Goal: Task Accomplishment & Management: Manage account settings

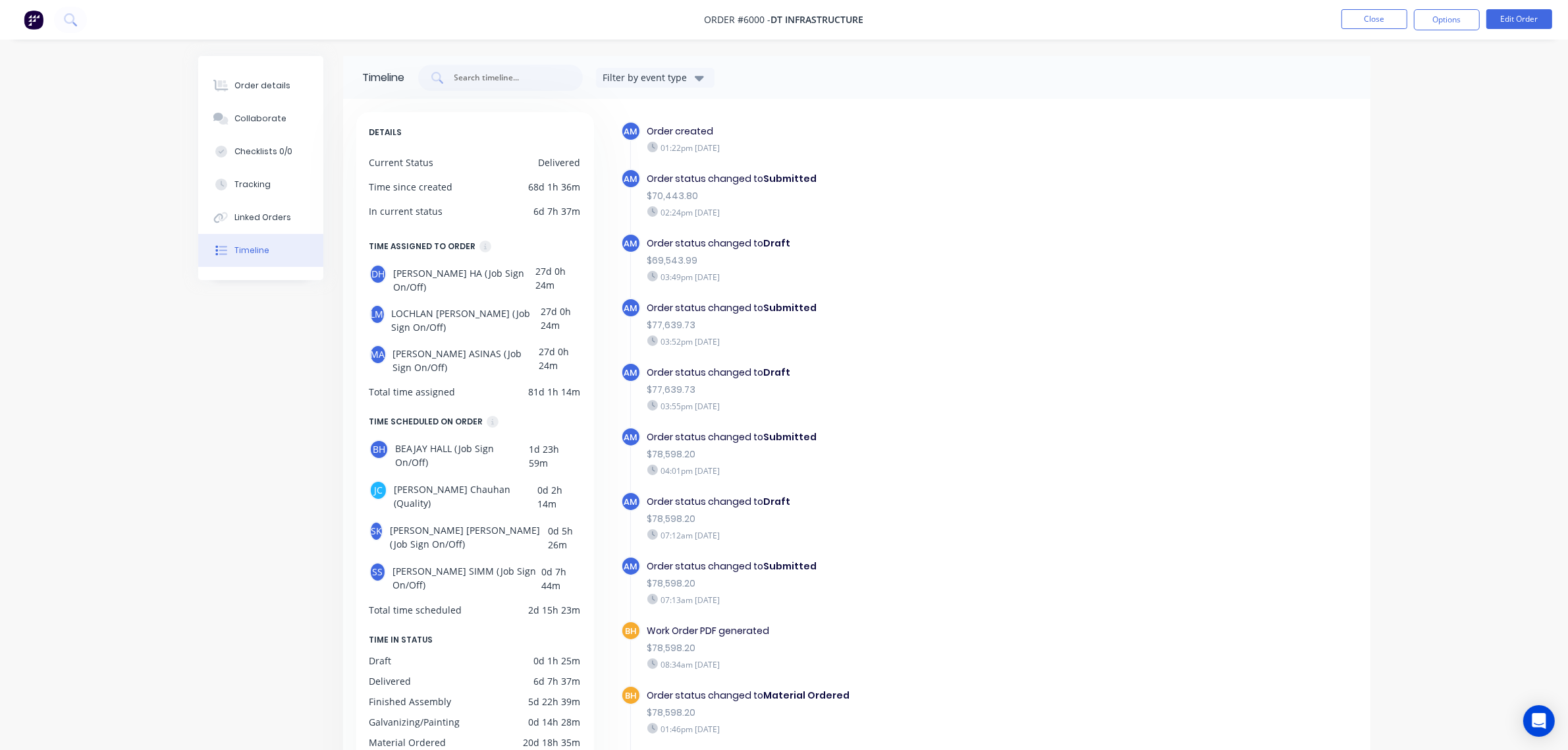
click at [198, 320] on div "Timeline Filter by event type DETAILS Current Status Delivered Time since creat…" at bounding box center [784, 483] width 1172 height 855
click at [1172, 14] on button "Close" at bounding box center [1375, 19] width 66 height 20
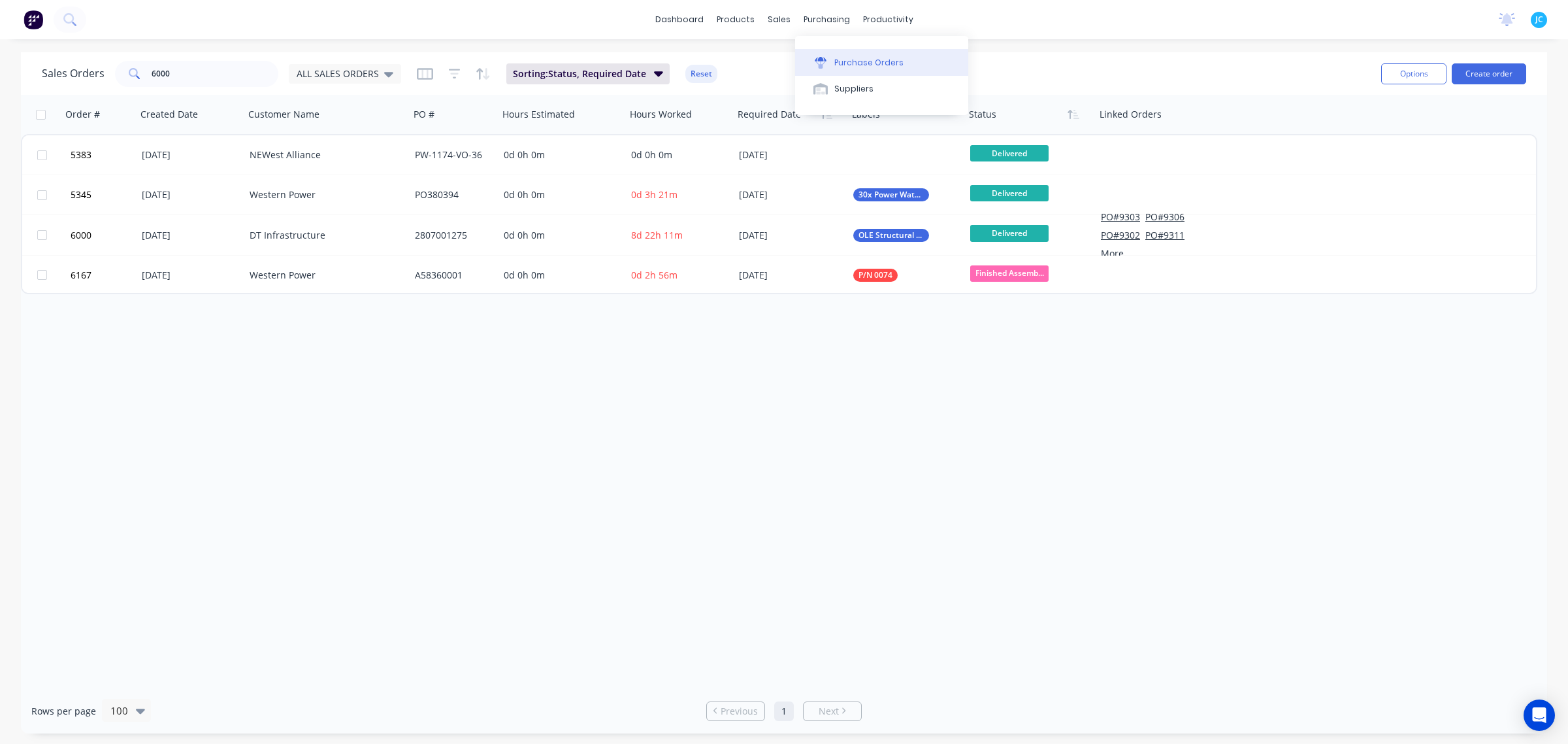
click at [841, 61] on div "Purchase Orders" at bounding box center [869, 63] width 69 height 12
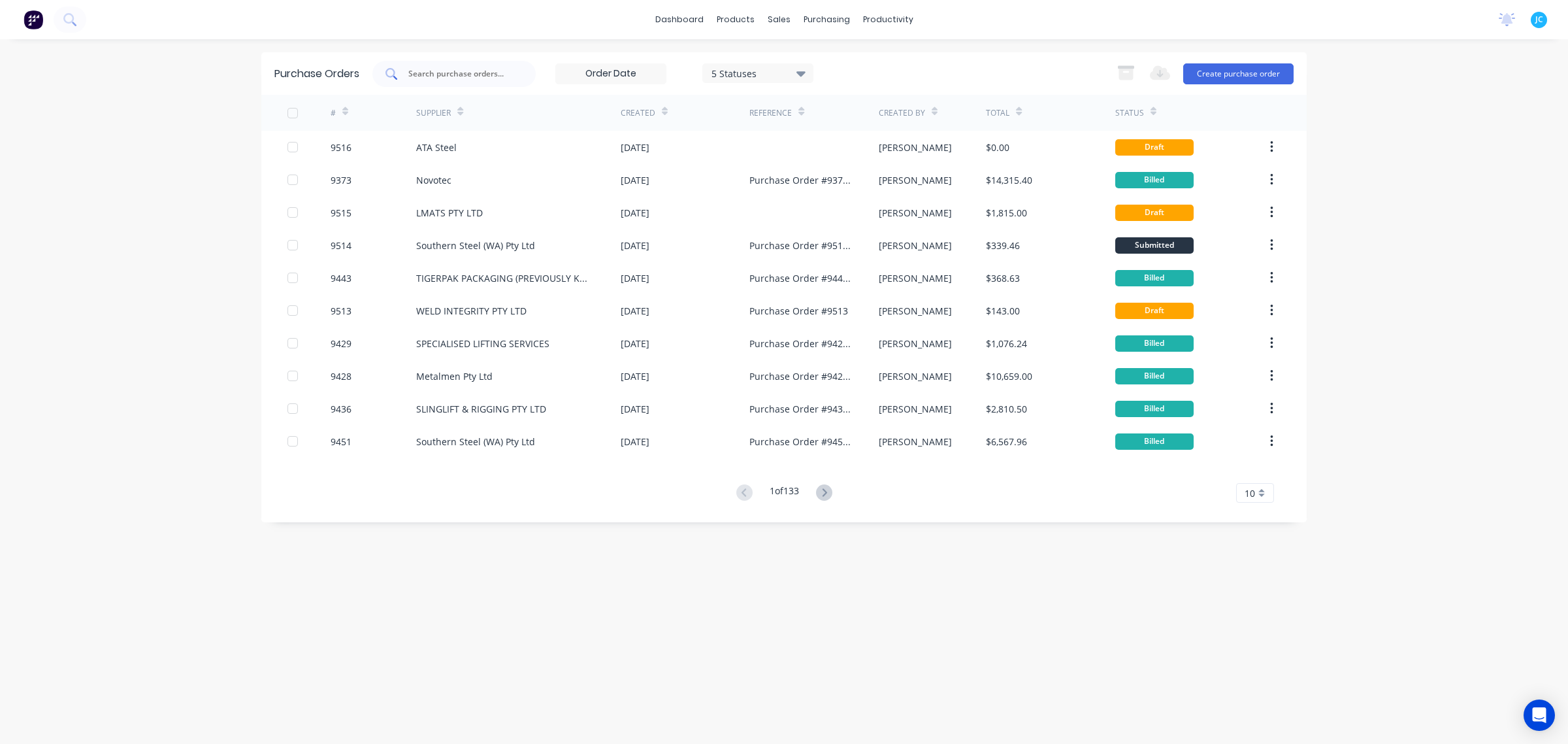
click at [448, 77] on input "text" at bounding box center [461, 74] width 108 height 13
click at [446, 67] on input "text" at bounding box center [461, 74] width 108 height 13
click at [432, 67] on input "54" at bounding box center [461, 74] width 108 height 13
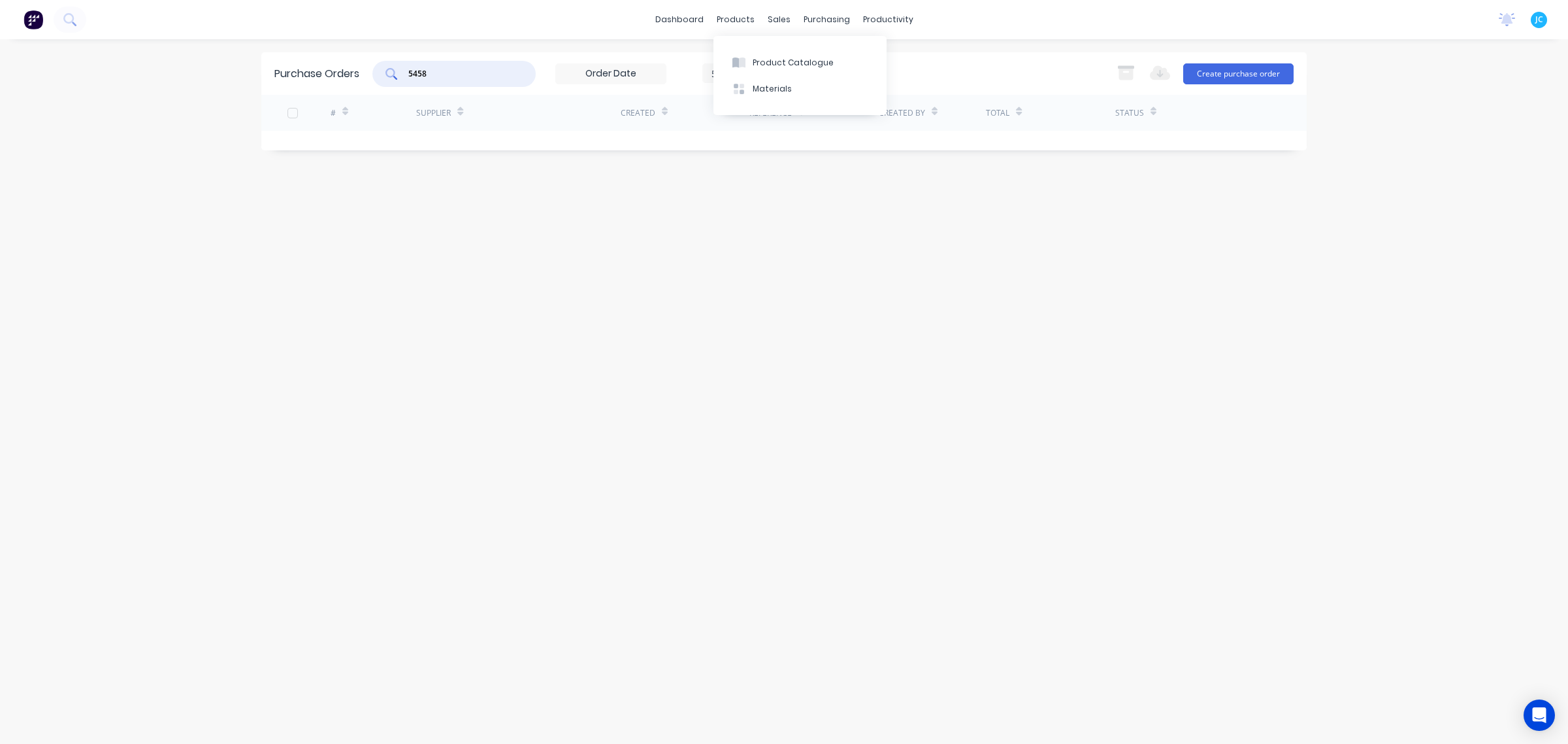
click at [624, 337] on div "Purchase Orders 5458 5 Statuses 5 Statuses Export to Excel (XLSX) Create purcha…" at bounding box center [784, 391] width 1046 height 679
drag, startPoint x: 454, startPoint y: 67, endPoint x: 325, endPoint y: 70, distance: 129.0
click at [327, 70] on div "Purchase Orders 5458 5 Statuses 5 Statuses Export to Excel (XLSX) Create purcha…" at bounding box center [784, 74] width 1046 height 42
type input "6159"
click at [508, 259] on div "Purchase Orders 6159 5 Statuses 5 Statuses Export to Excel (XLSX) Create purcha…" at bounding box center [784, 391] width 1046 height 679
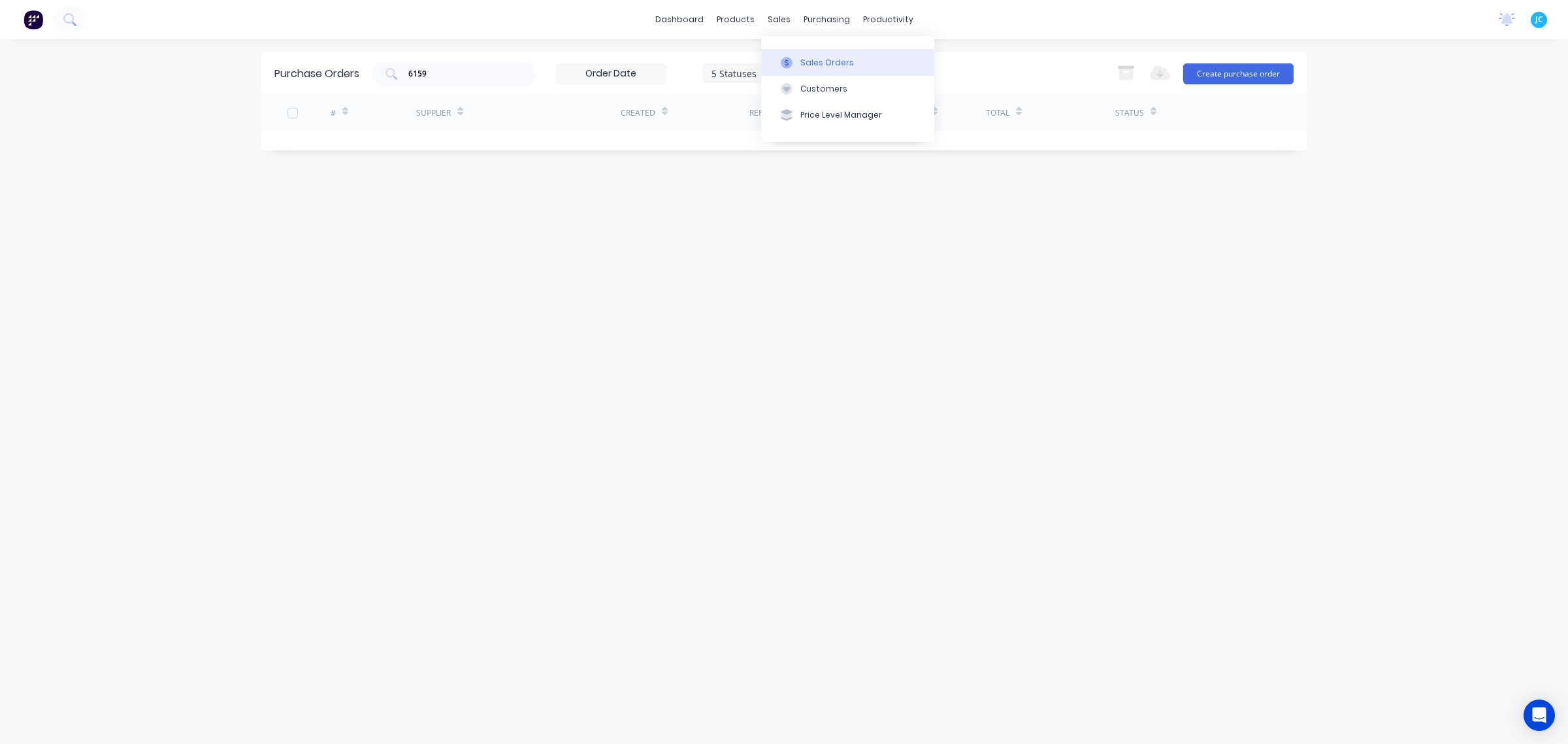
click at [792, 53] on button "Sales Orders" at bounding box center [848, 62] width 173 height 26
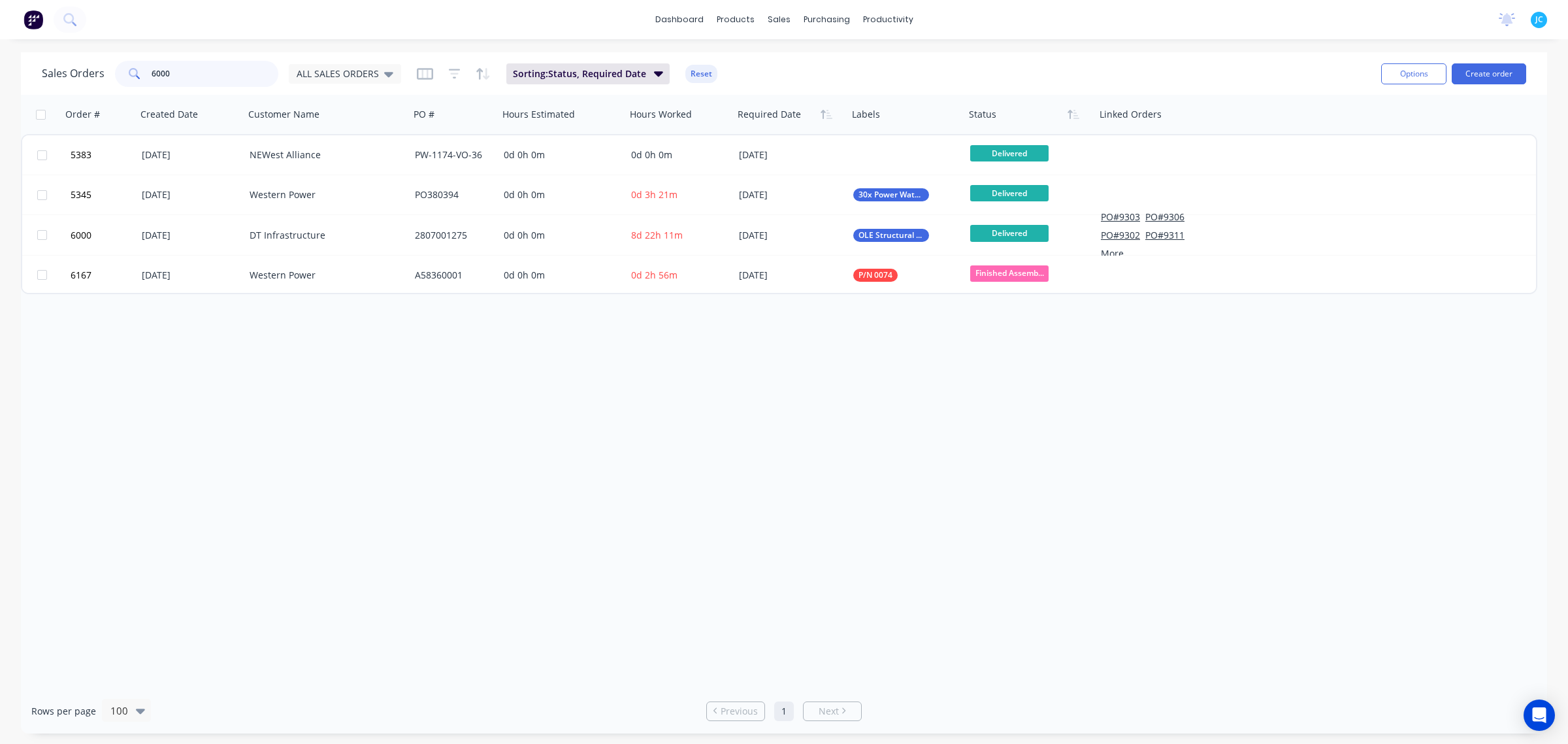
drag, startPoint x: 183, startPoint y: 77, endPoint x: 111, endPoint y: 77, distance: 72.0
click at [111, 77] on div "Sales Orders 6000 ALL SALES ORDERS" at bounding box center [221, 74] width 359 height 26
type input "6159"
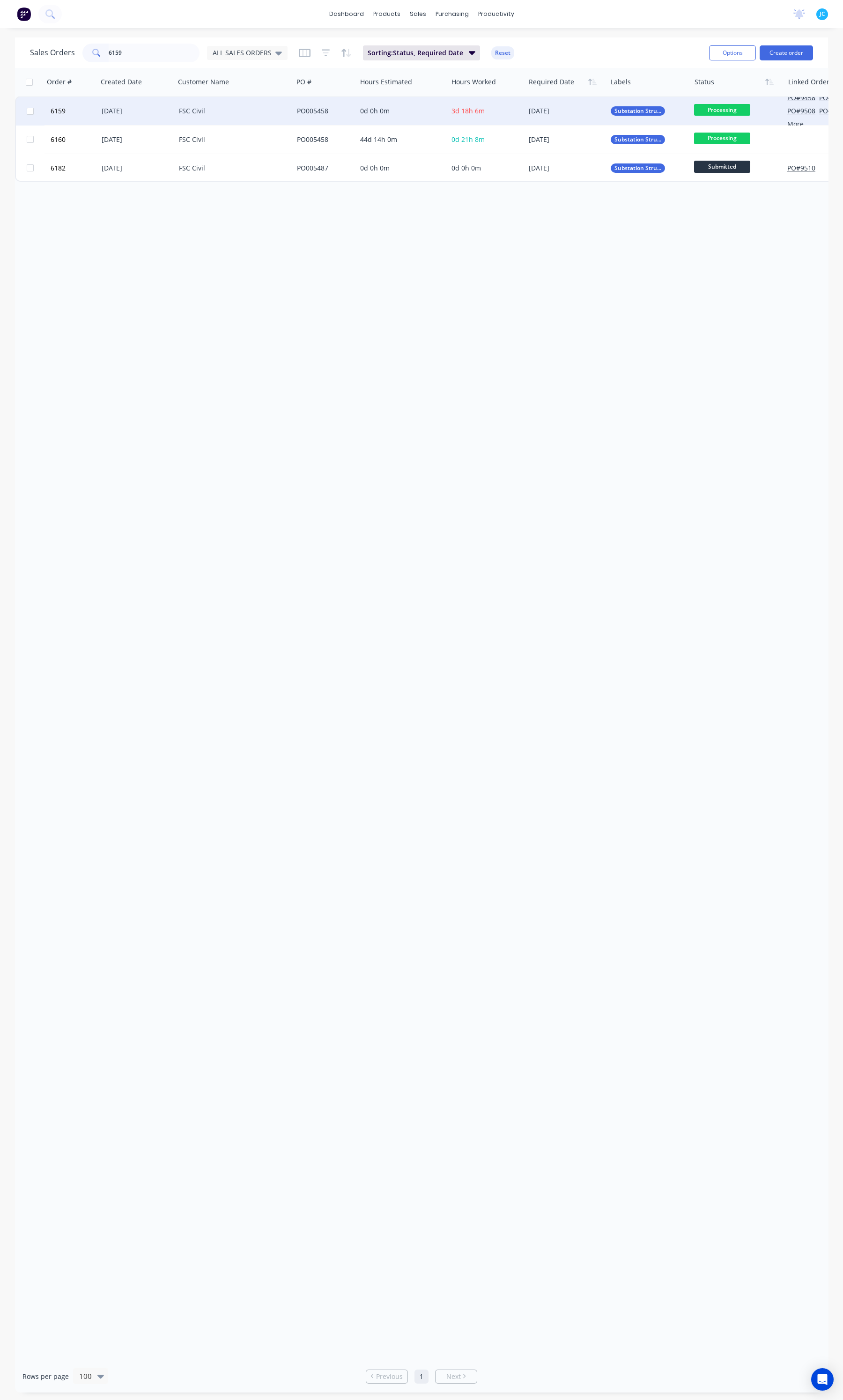
click at [153, 109] on div "28 Jul 2025" at bounding box center [136, 111] width 70 height 9
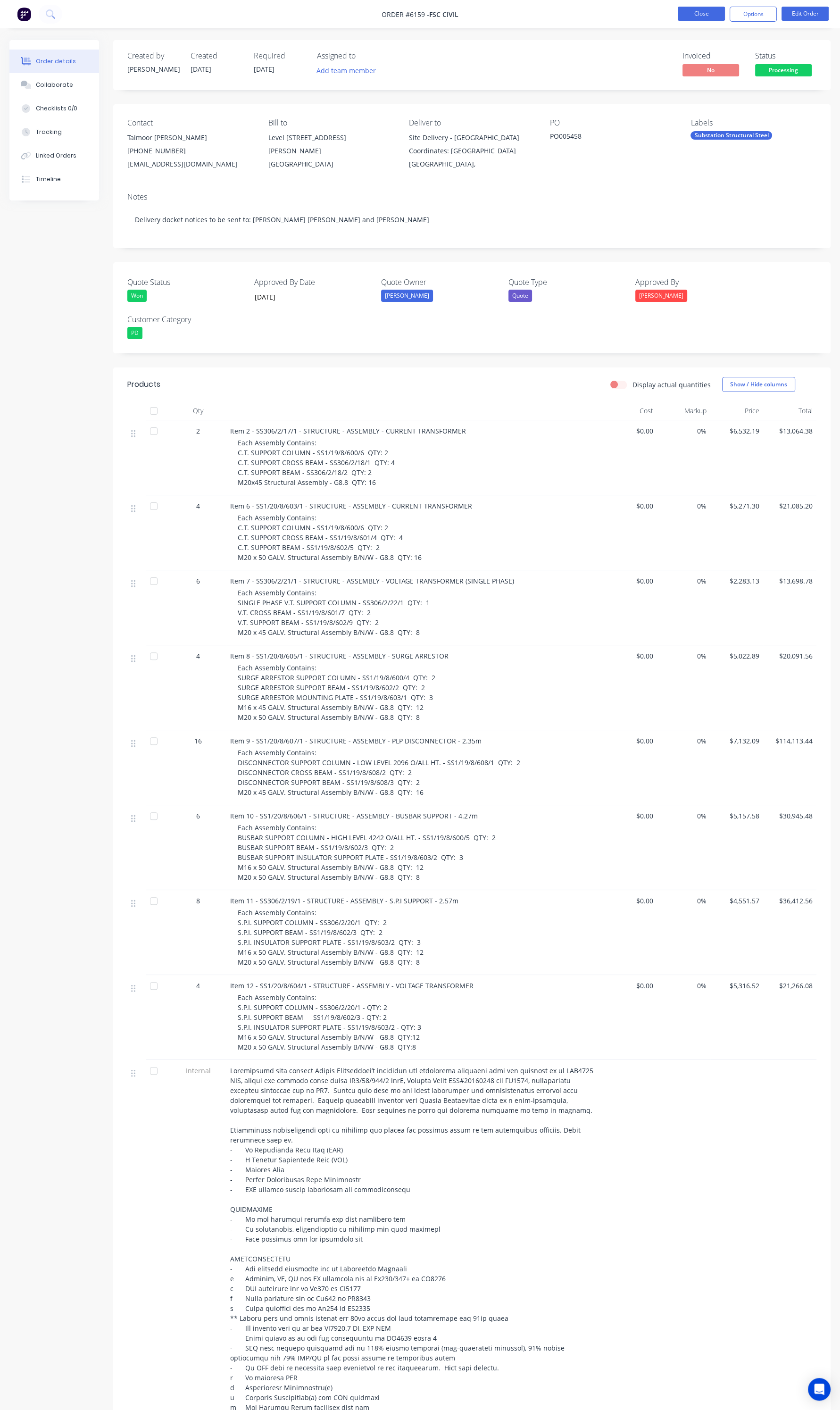
click at [717, 10] on button "Close" at bounding box center [701, 14] width 47 height 14
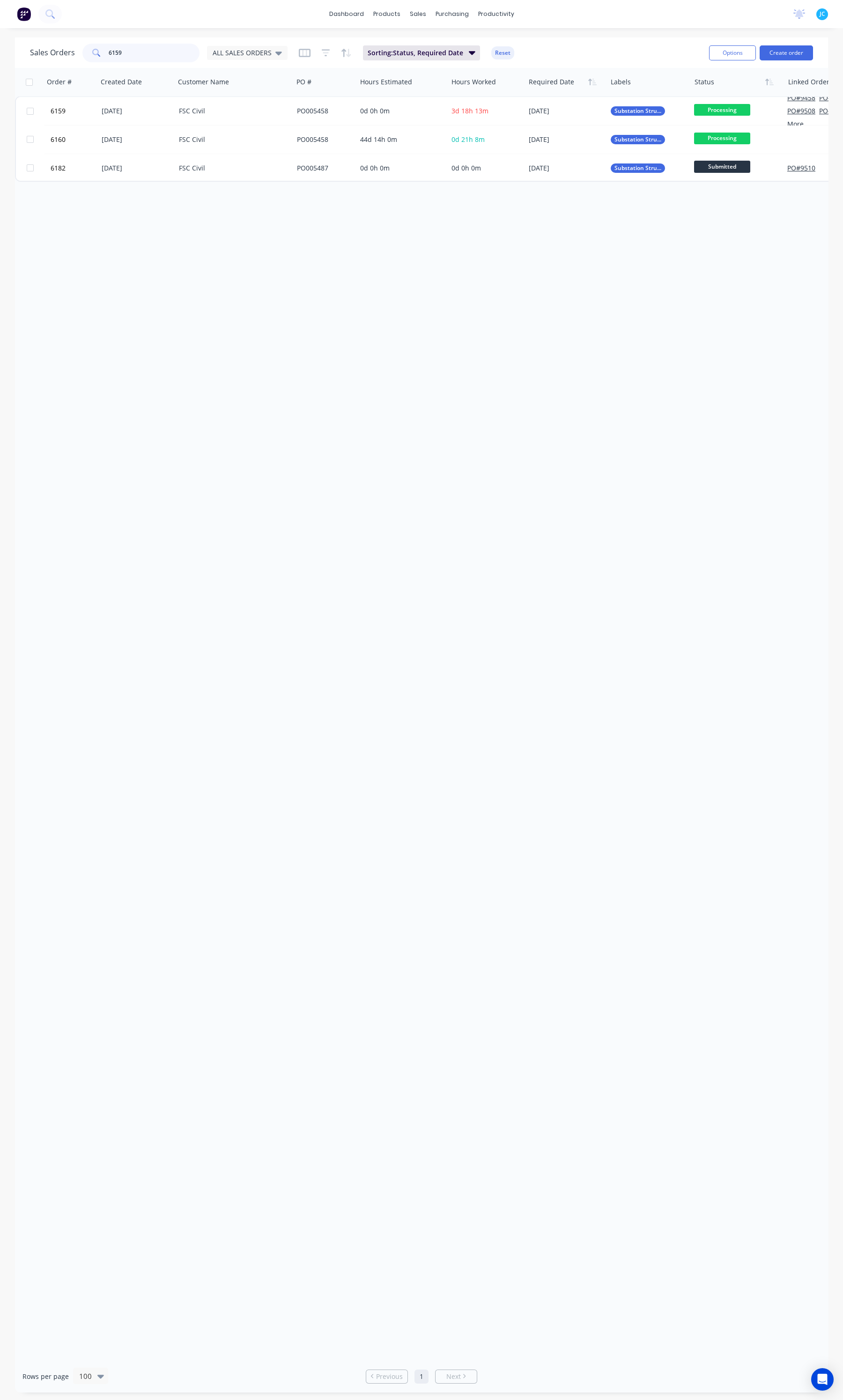
drag, startPoint x: 150, startPoint y: 59, endPoint x: 61, endPoint y: 61, distance: 89.0
click at [61, 61] on div "Sales Orders 6159 ALL SALES ORDERS" at bounding box center [159, 53] width 258 height 18
type input "6160"
click at [106, 110] on div "28 Jul 2025" at bounding box center [136, 111] width 70 height 9
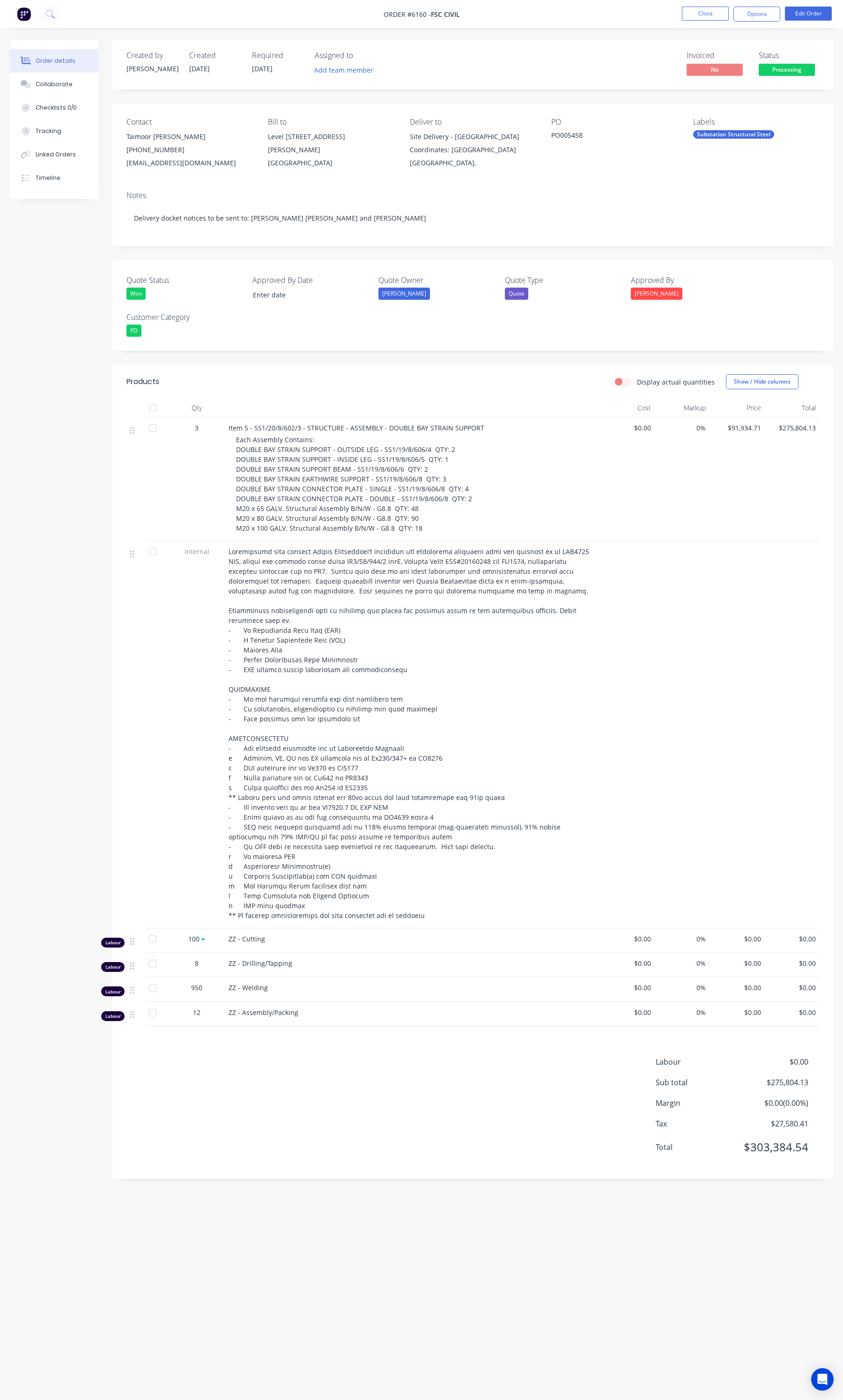
type input "24/07/2025"
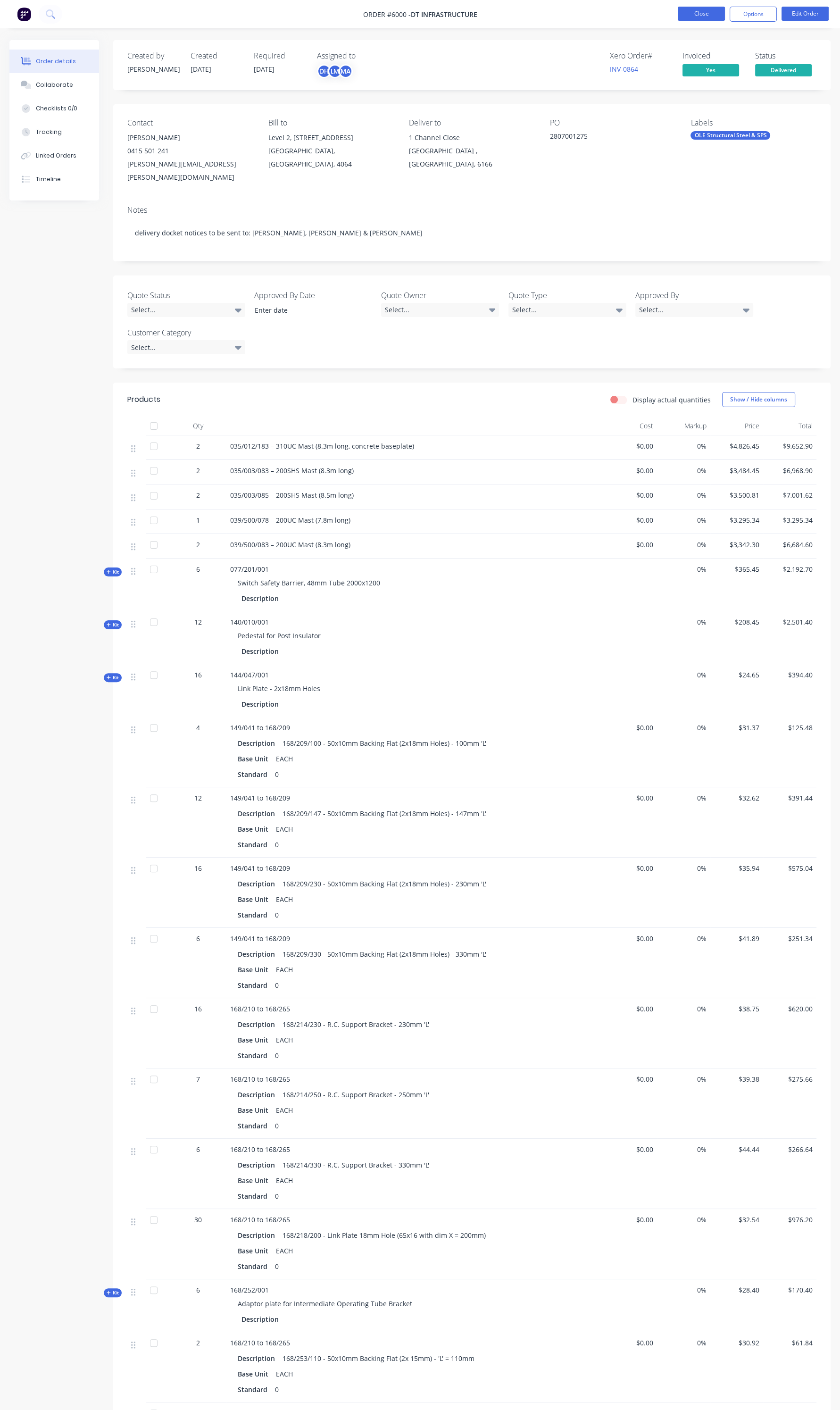
click at [700, 8] on button "Close" at bounding box center [701, 14] width 47 height 14
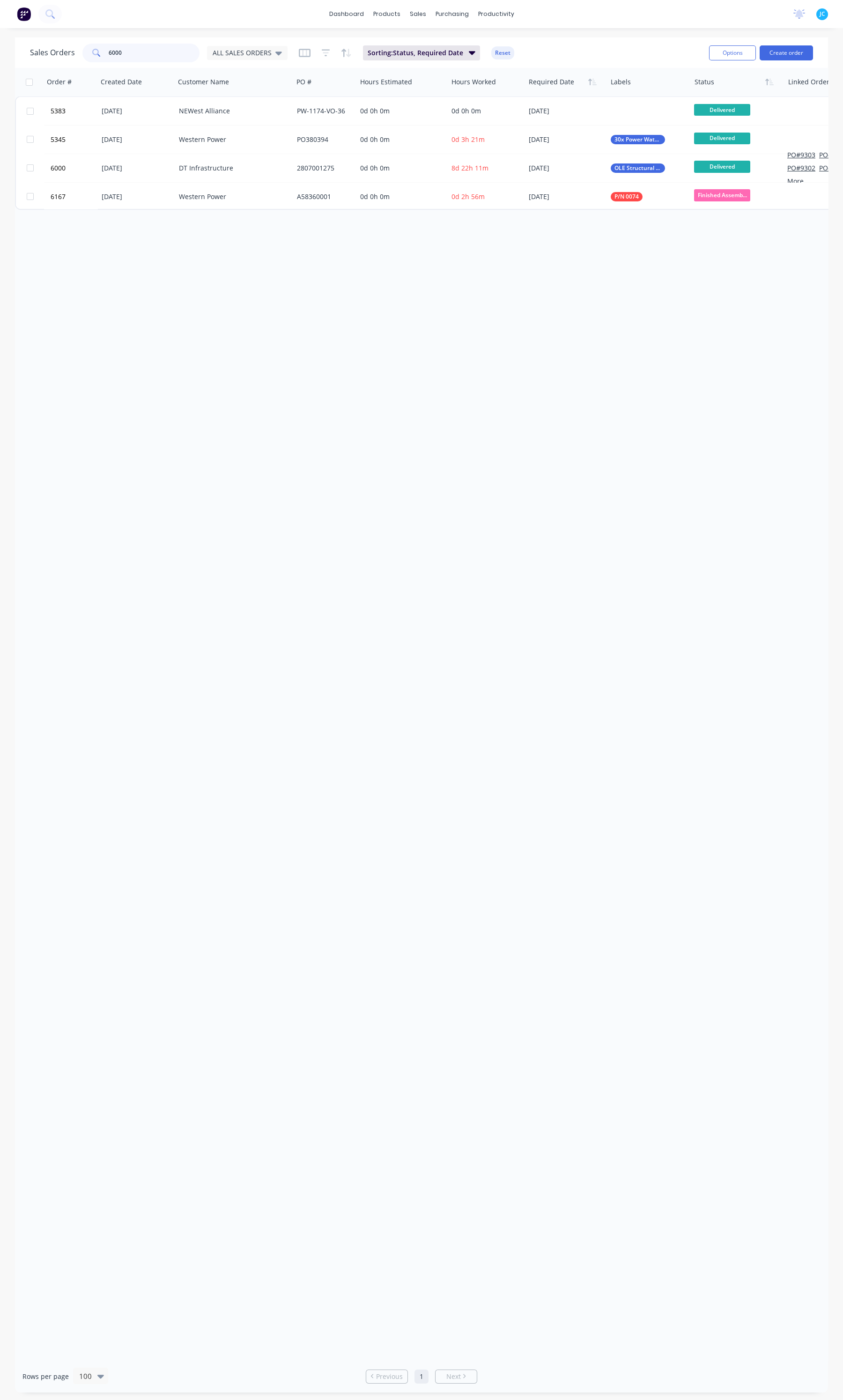
drag, startPoint x: 130, startPoint y: 53, endPoint x: 77, endPoint y: 50, distance: 53.1
click at [77, 50] on div "Sales Orders 6000 ALL SALES ORDERS" at bounding box center [159, 53] width 258 height 18
type input "6174"
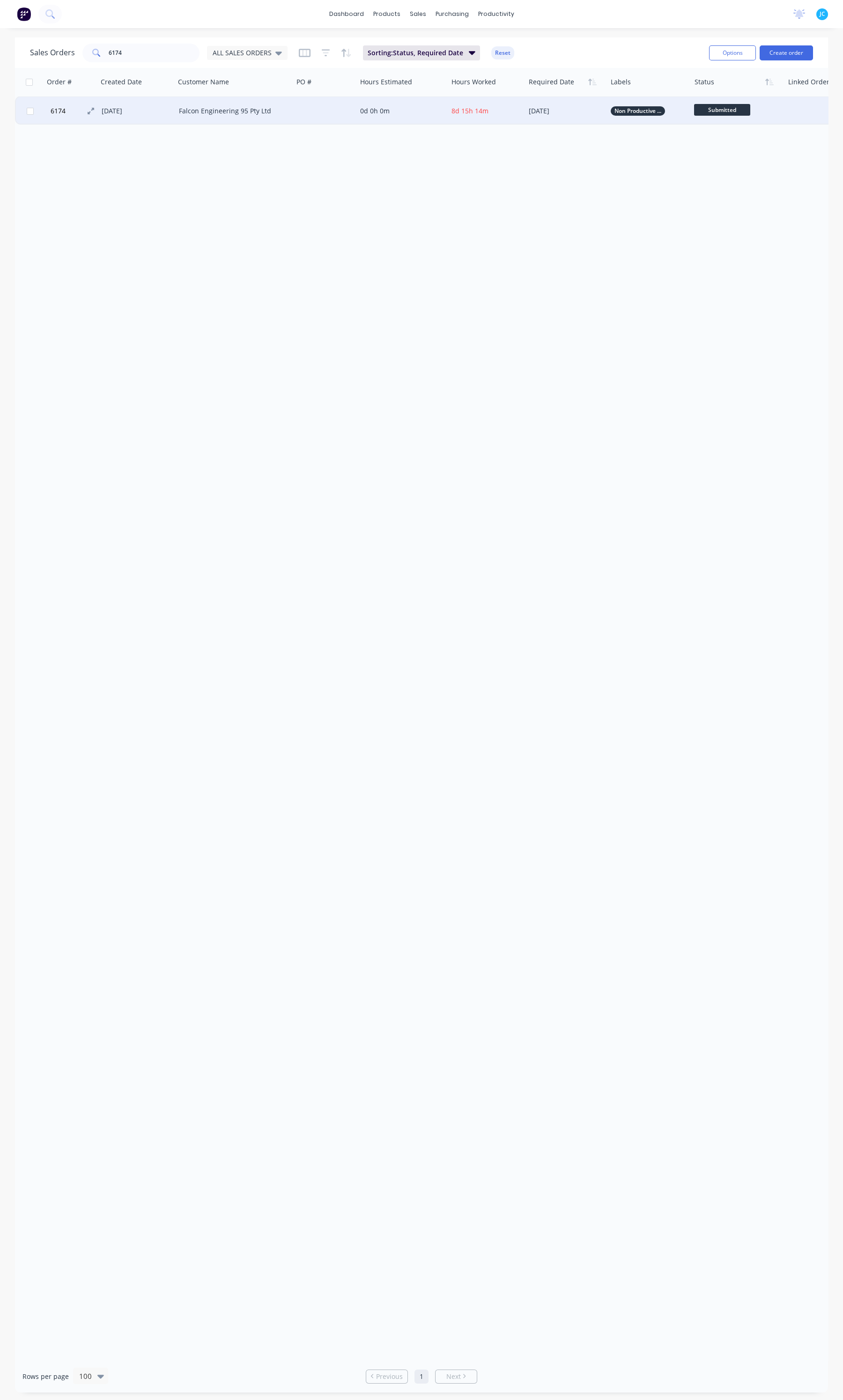
click at [63, 109] on span "6174" at bounding box center [58, 111] width 15 height 9
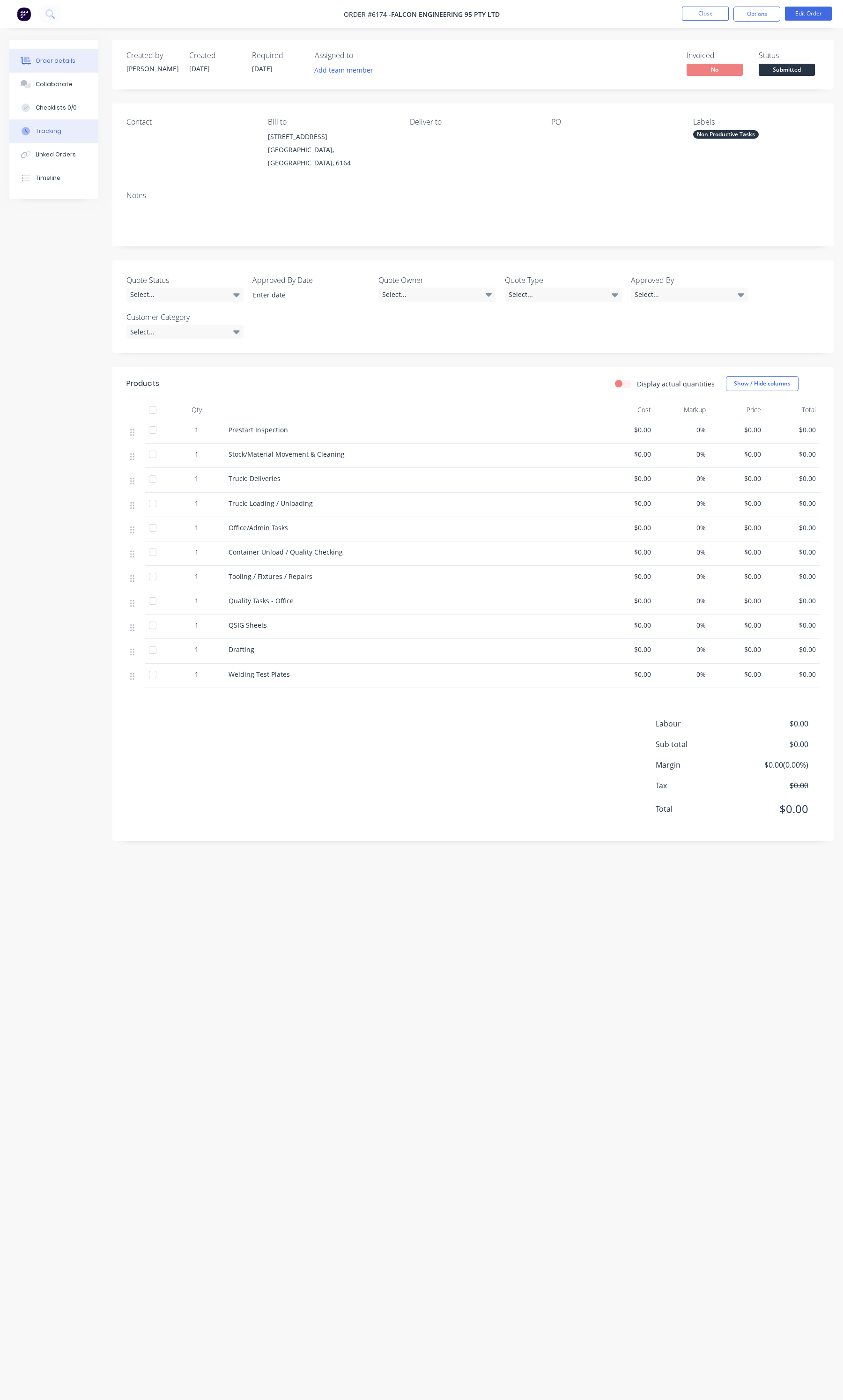
click at [65, 132] on button "Tracking" at bounding box center [54, 131] width 89 height 23
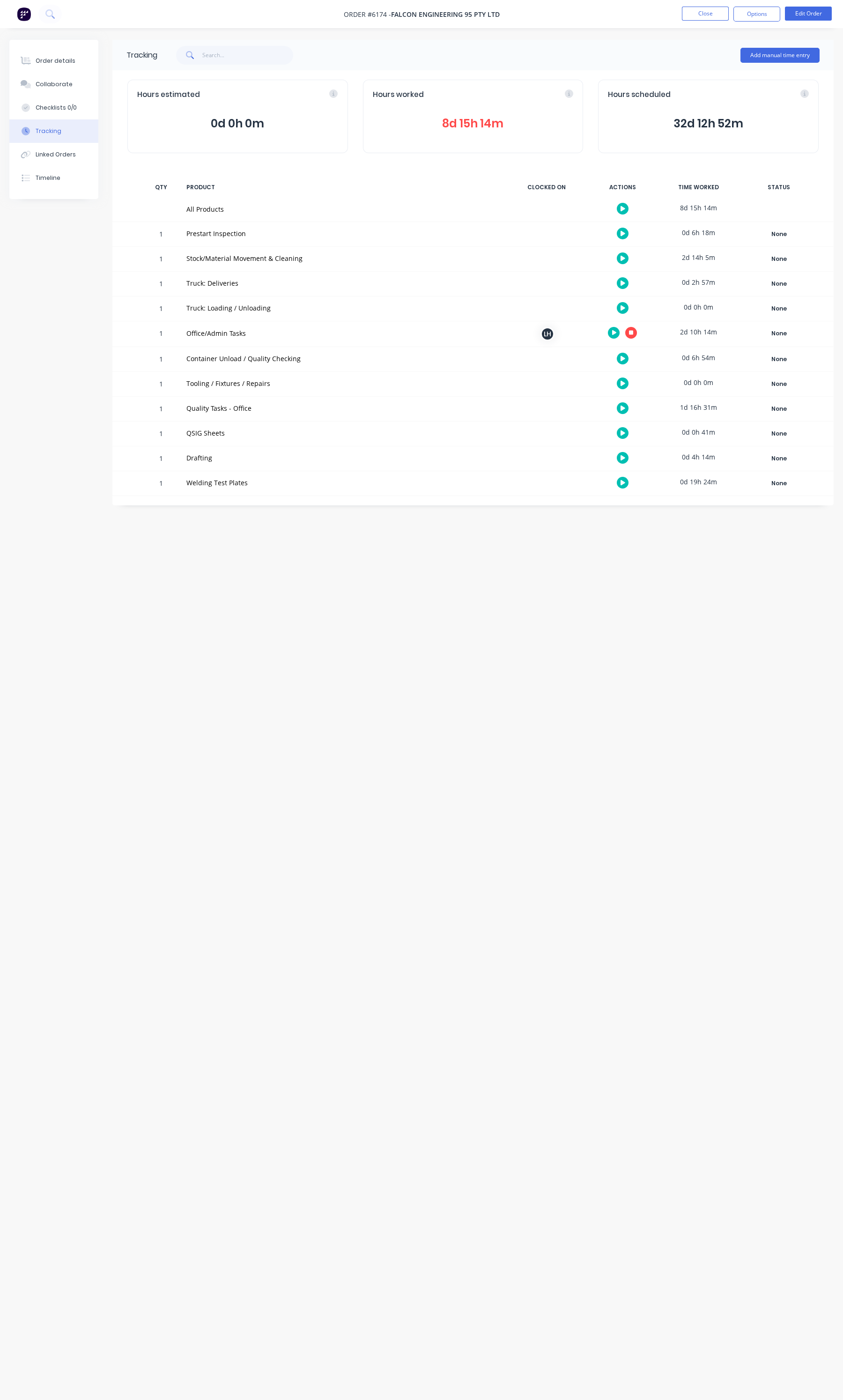
click at [624, 411] on button at bounding box center [623, 408] width 12 height 12
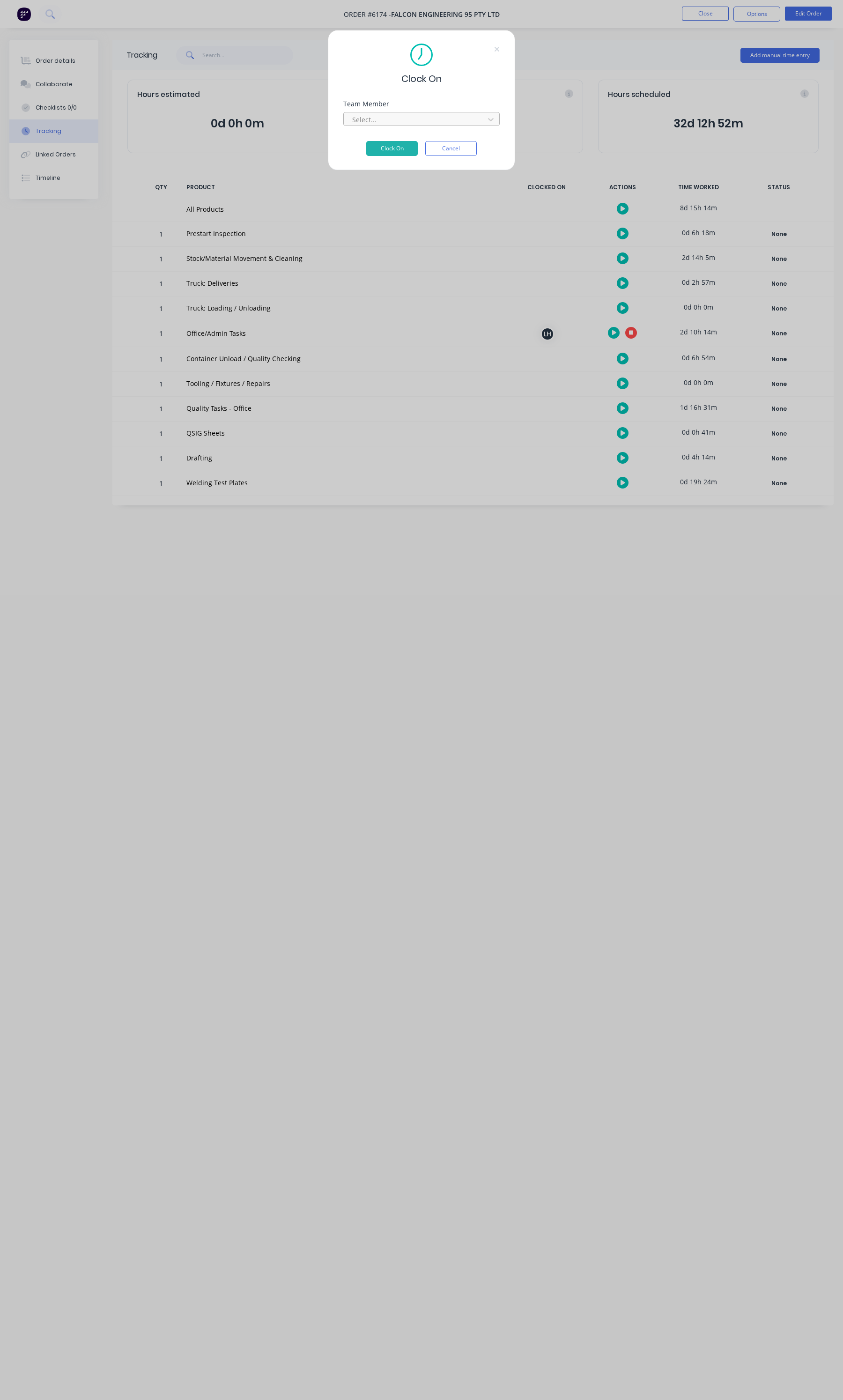
click at [412, 123] on div at bounding box center [415, 120] width 128 height 12
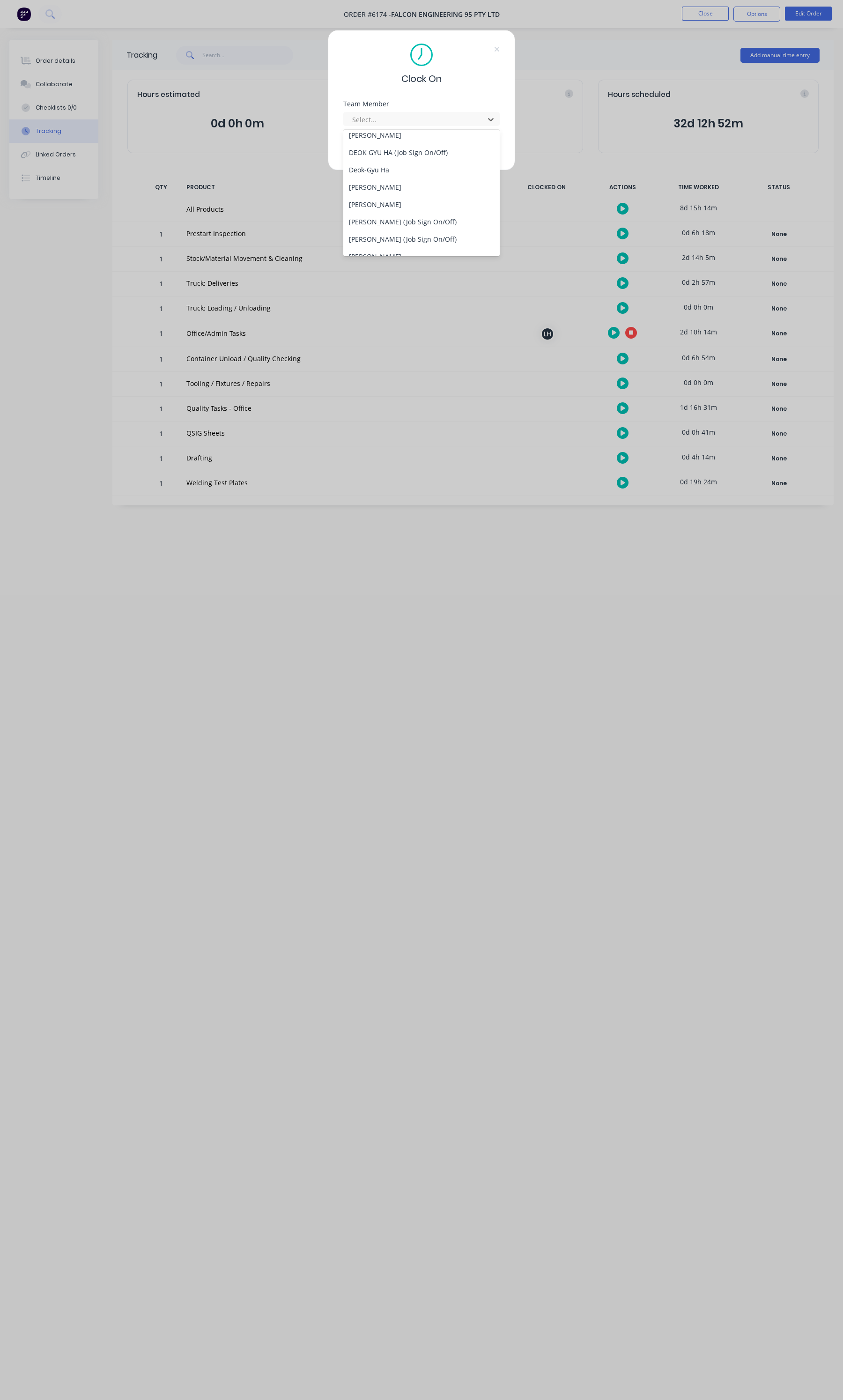
scroll to position [351, 0]
click at [405, 208] on div "[PERSON_NAME] (Quality)" at bounding box center [422, 205] width 157 height 17
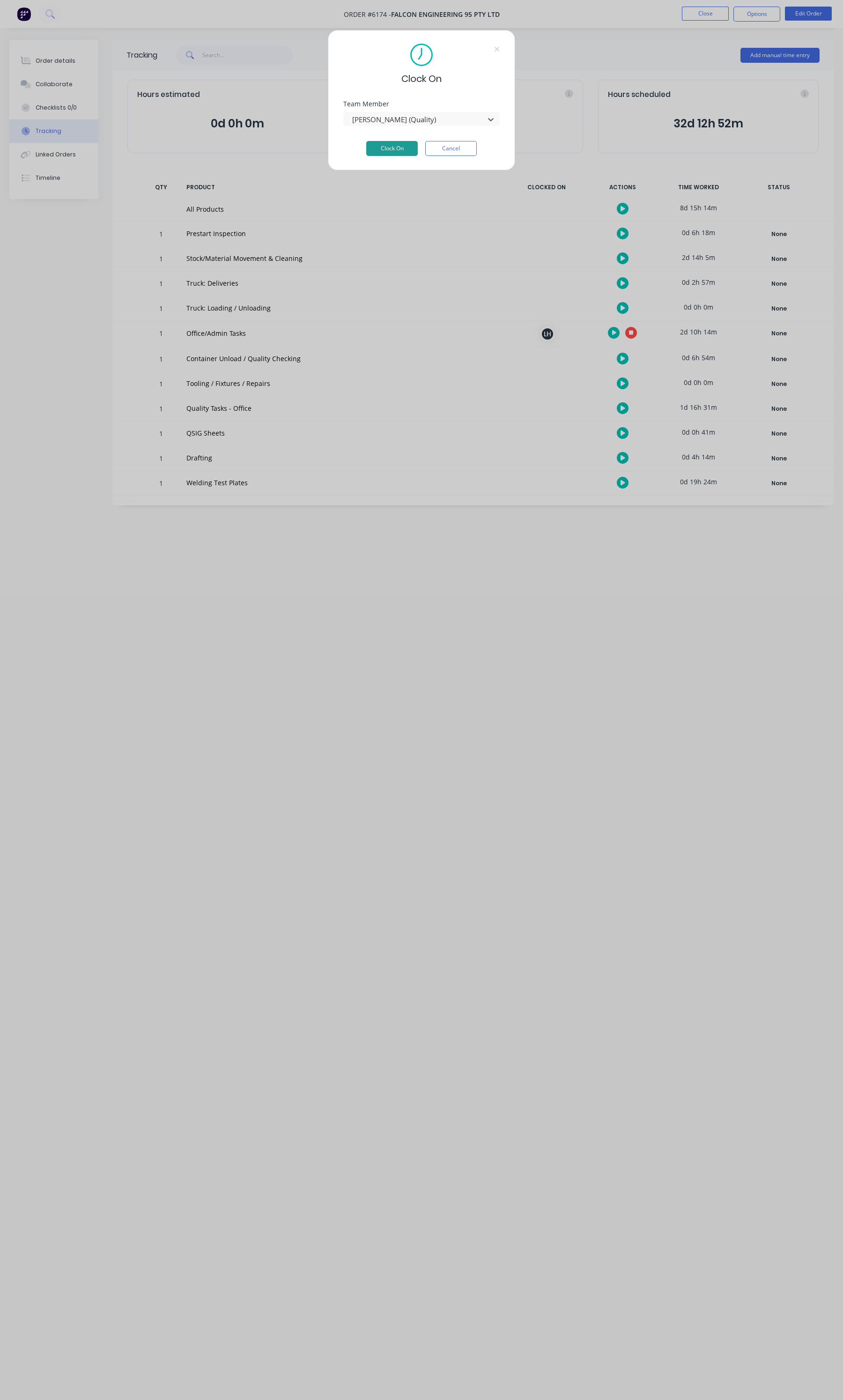
click at [391, 145] on button "Clock On" at bounding box center [392, 148] width 52 height 15
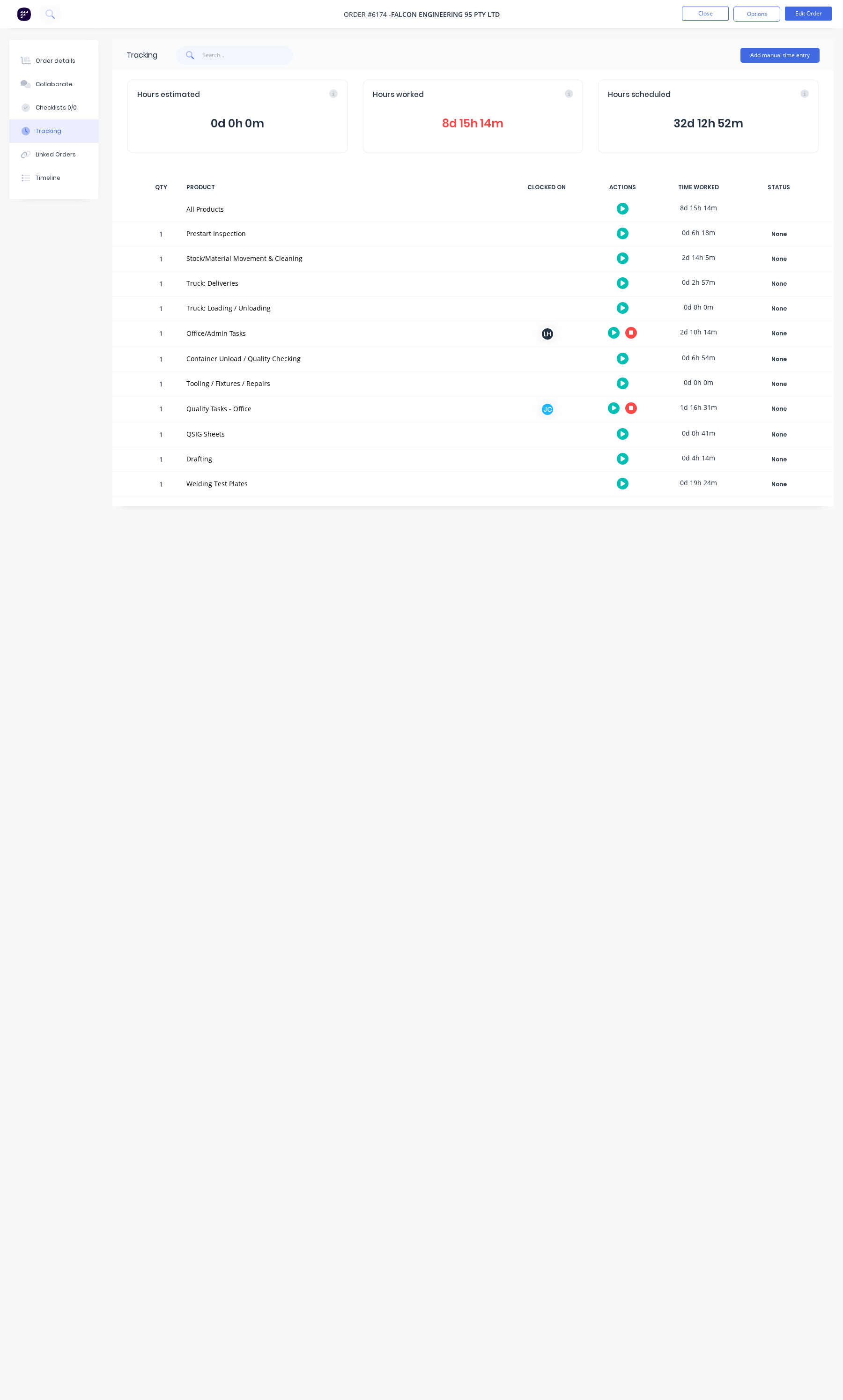
click at [39, 126] on button "Tracking" at bounding box center [54, 131] width 89 height 23
click at [63, 62] on div "Order details" at bounding box center [55, 61] width 40 height 9
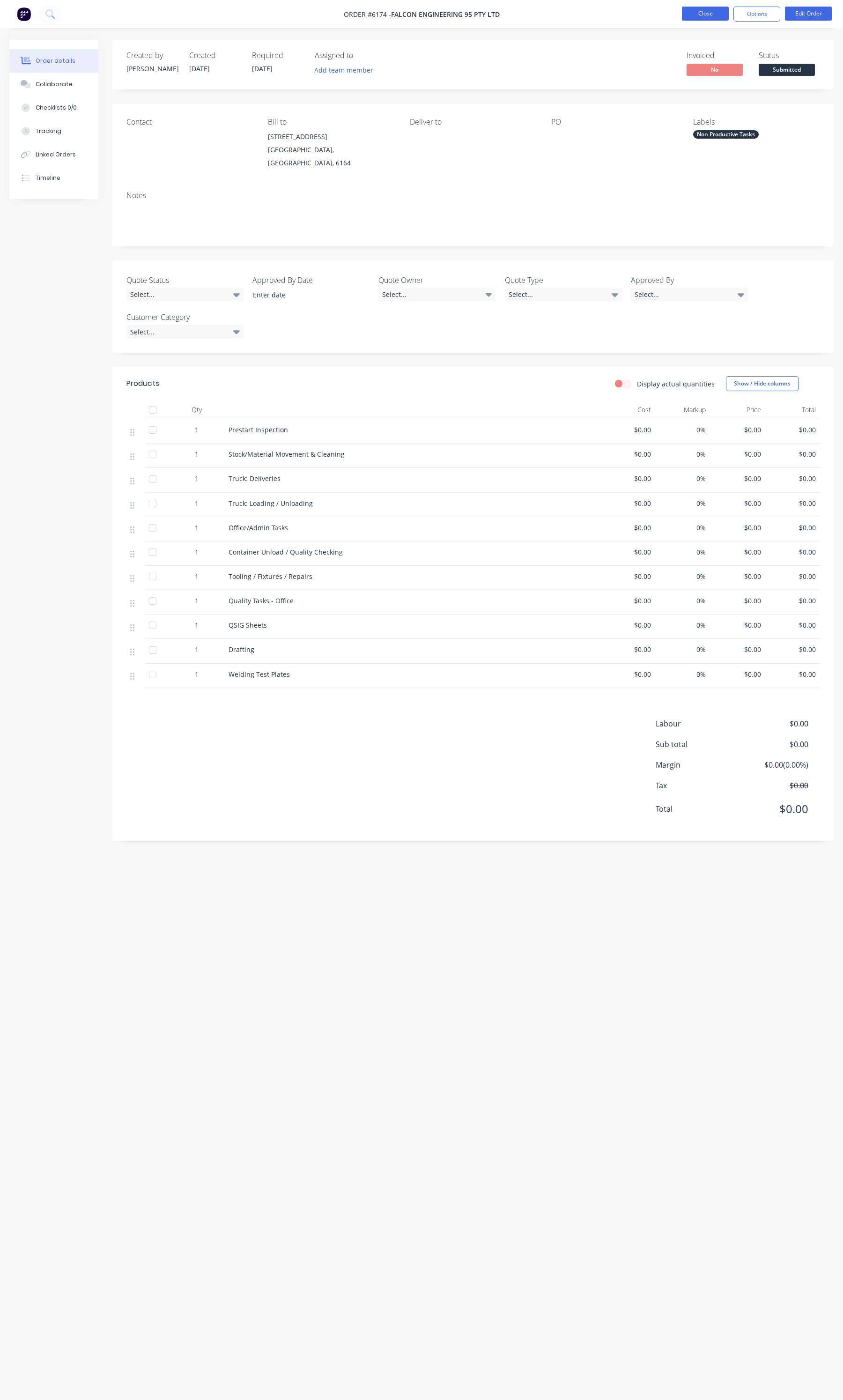
click at [700, 15] on button "Close" at bounding box center [705, 14] width 47 height 14
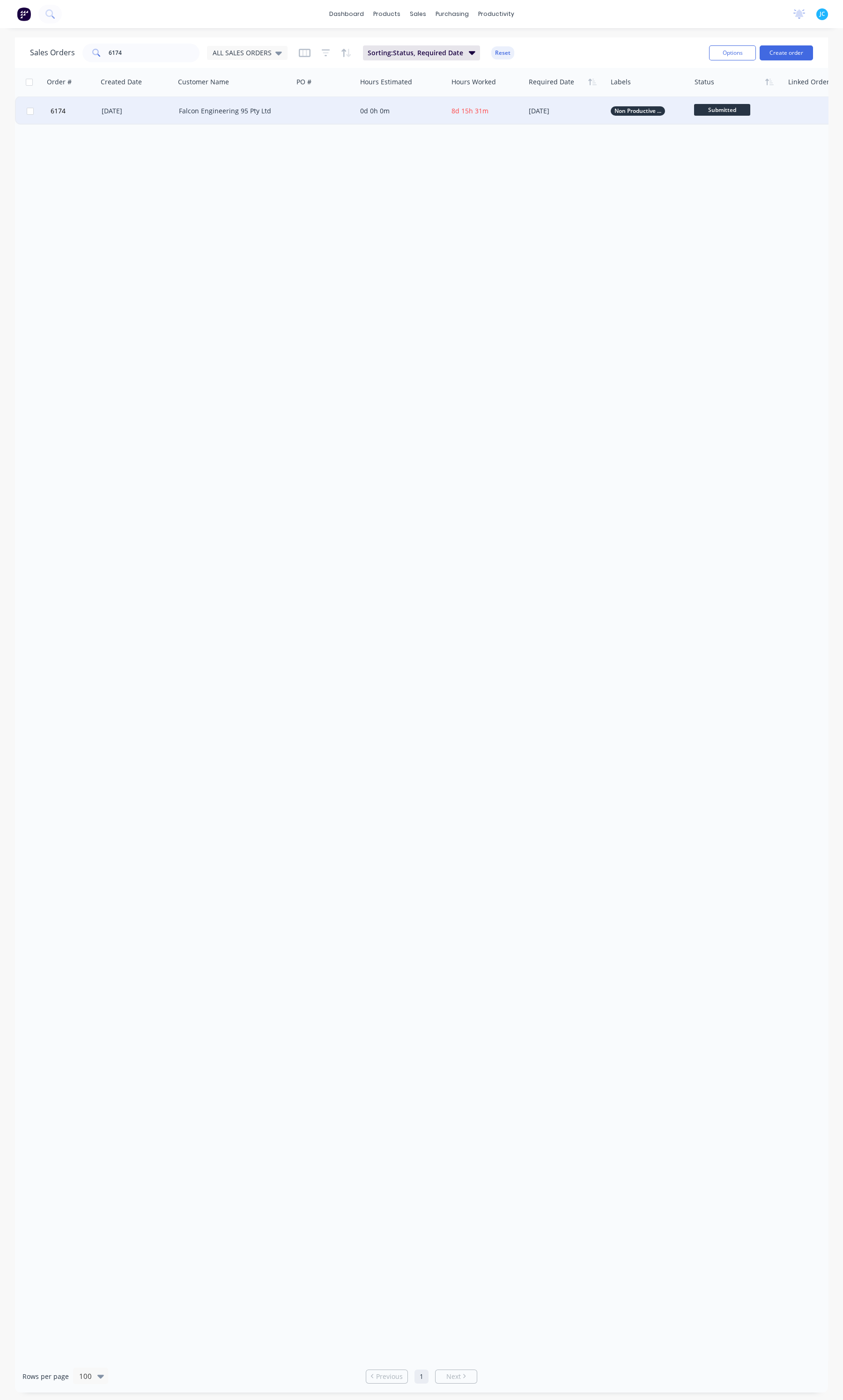
click at [110, 119] on div "[DATE]" at bounding box center [136, 111] width 77 height 28
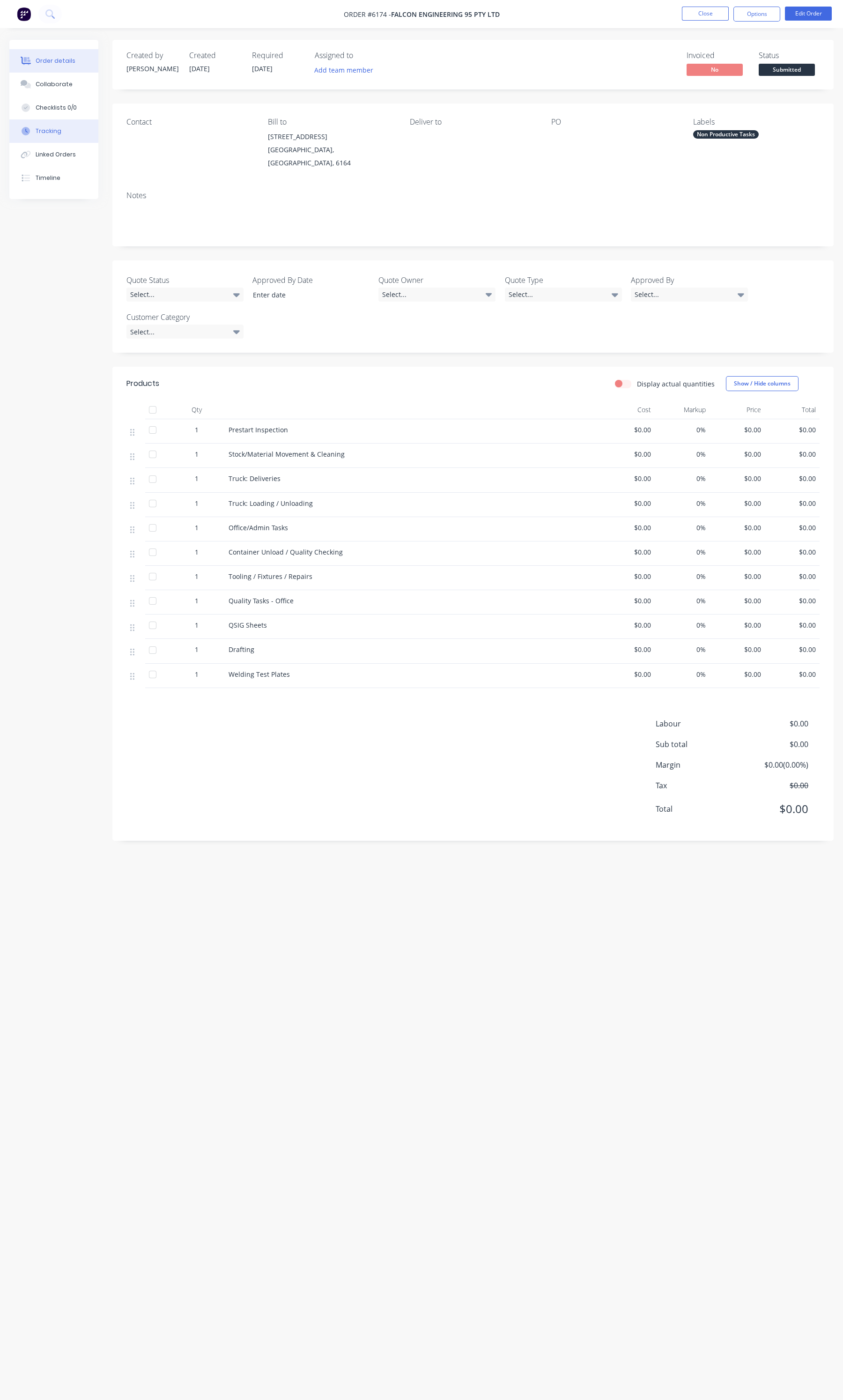
click at [35, 126] on button "Tracking" at bounding box center [54, 131] width 89 height 23
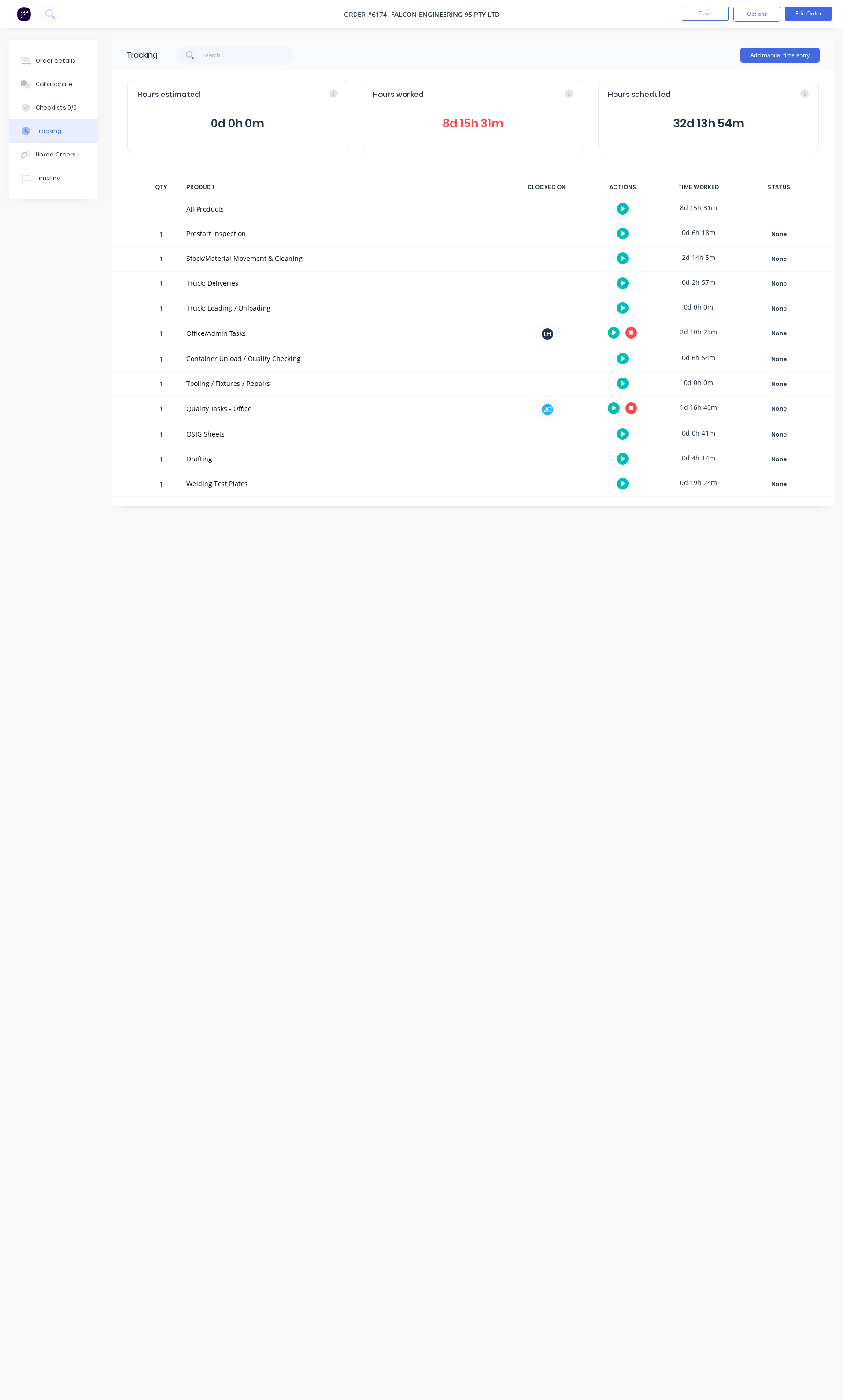
click at [630, 411] on button at bounding box center [632, 408] width 12 height 12
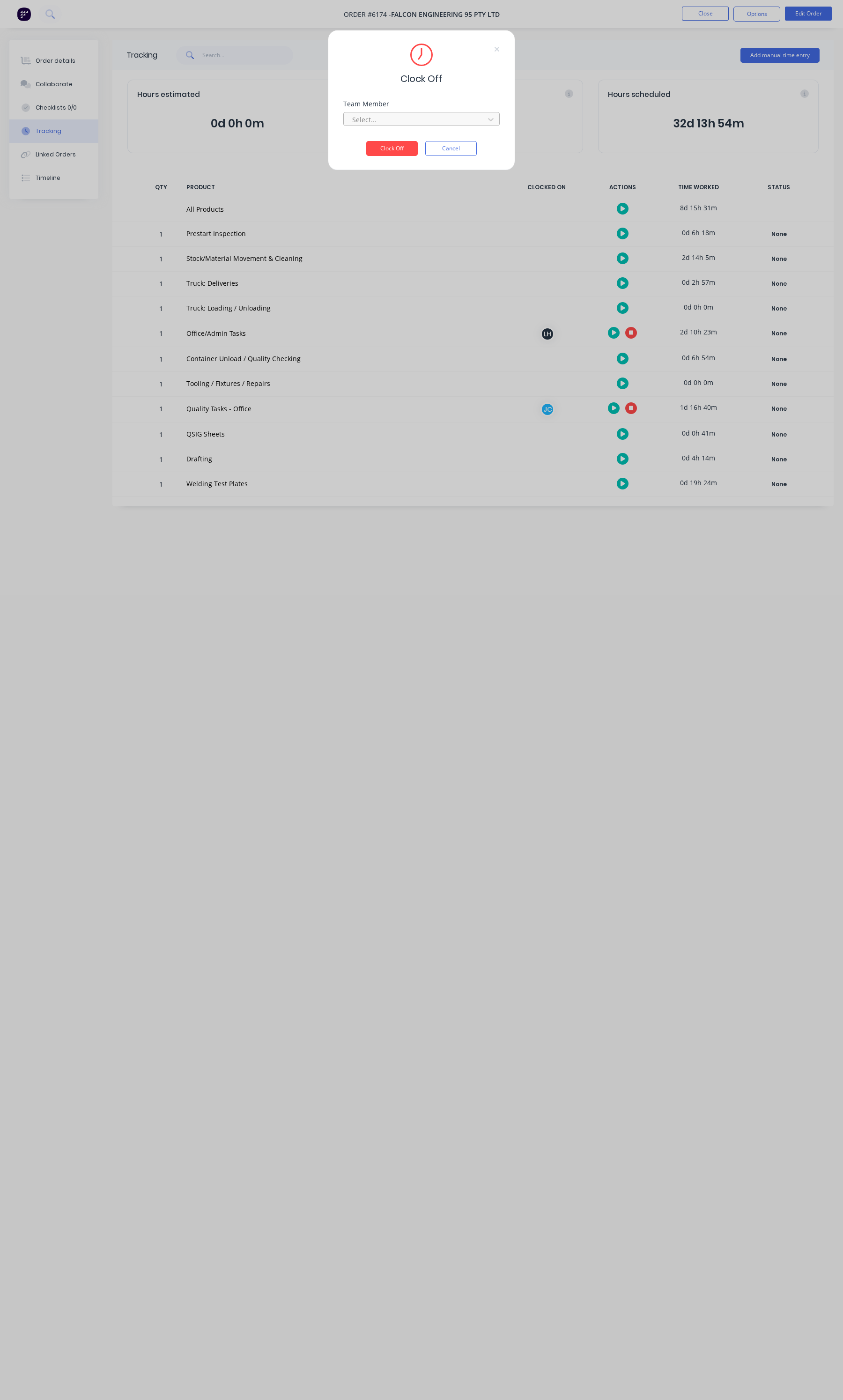
click at [382, 121] on div at bounding box center [415, 120] width 128 height 12
click at [382, 139] on div "[PERSON_NAME] (Quality)" at bounding box center [422, 140] width 157 height 17
click at [390, 147] on button "Clock Off" at bounding box center [392, 148] width 52 height 15
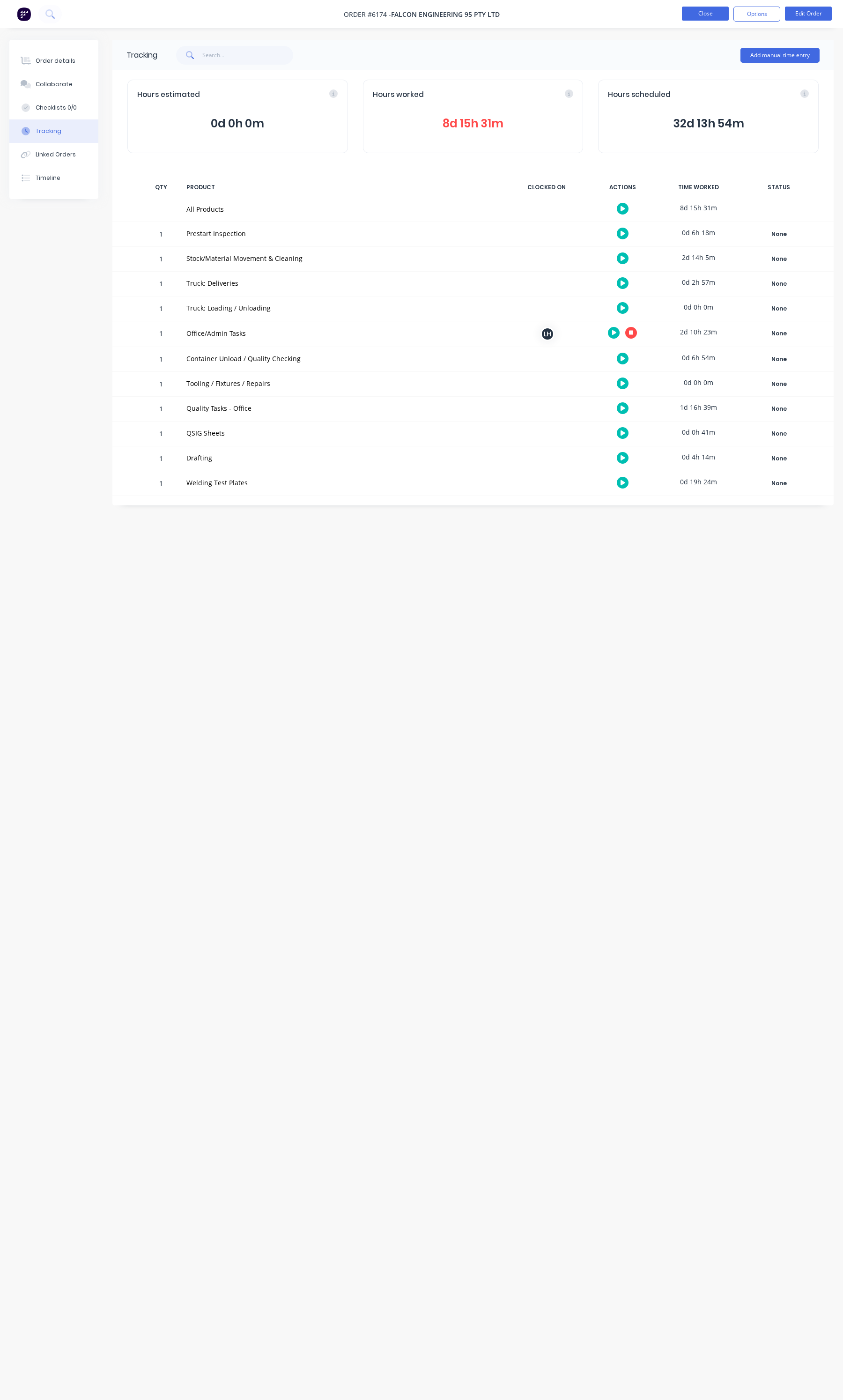
click at [689, 10] on button "Close" at bounding box center [705, 14] width 47 height 14
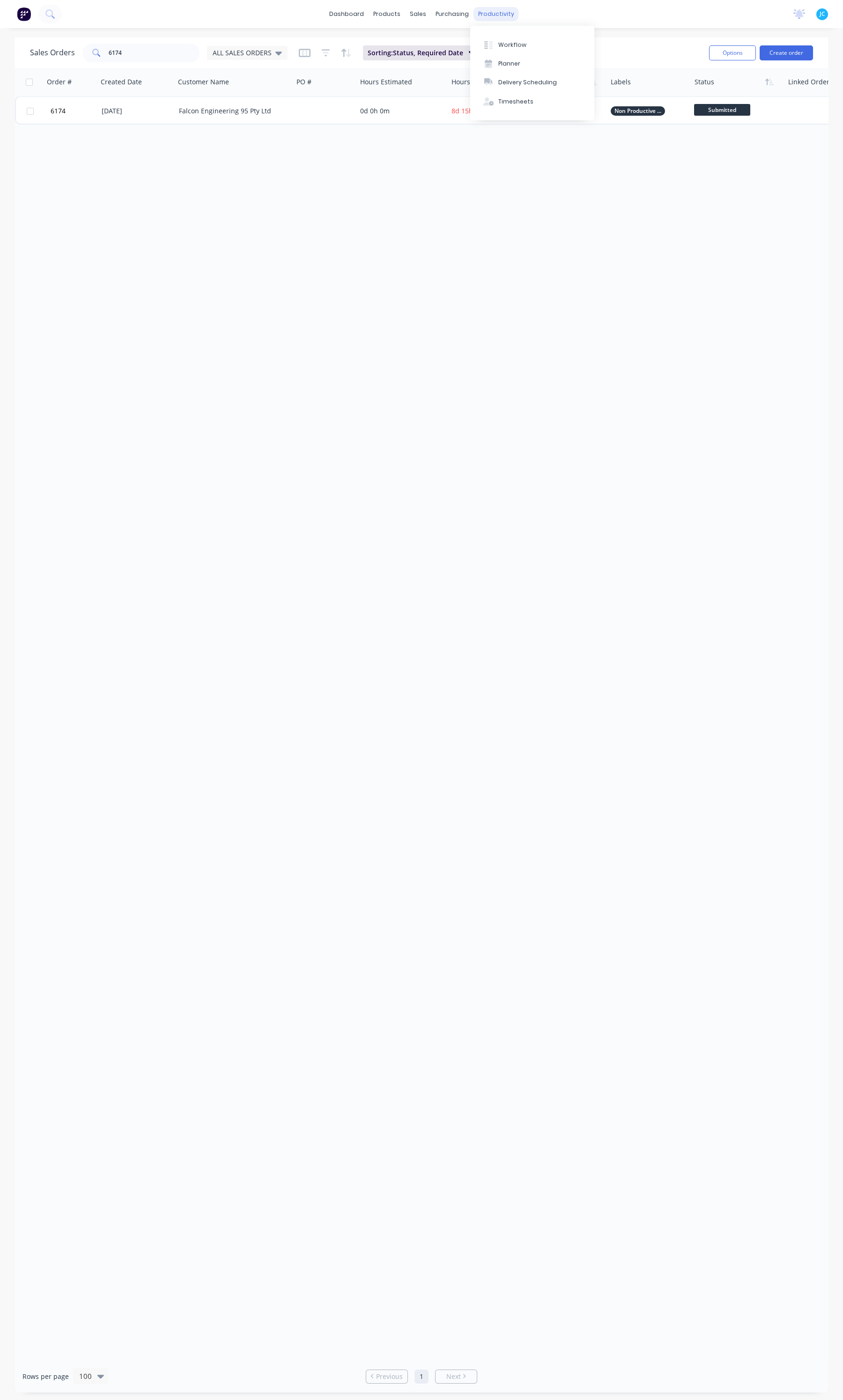
click at [503, 16] on div "productivity" at bounding box center [496, 14] width 46 height 14
click at [515, 104] on div "Timesheets" at bounding box center [516, 102] width 35 height 9
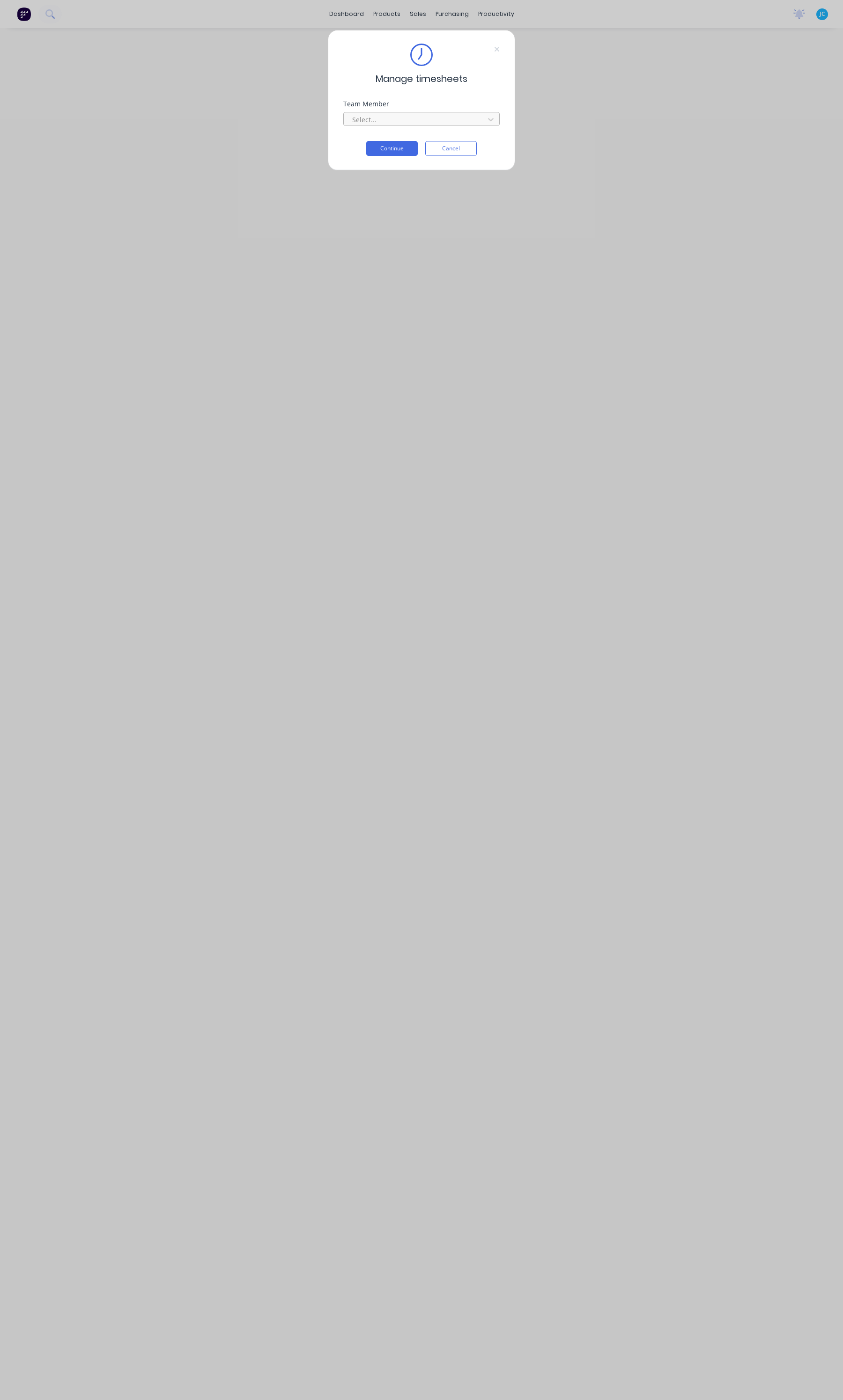
click at [442, 119] on div at bounding box center [415, 120] width 128 height 12
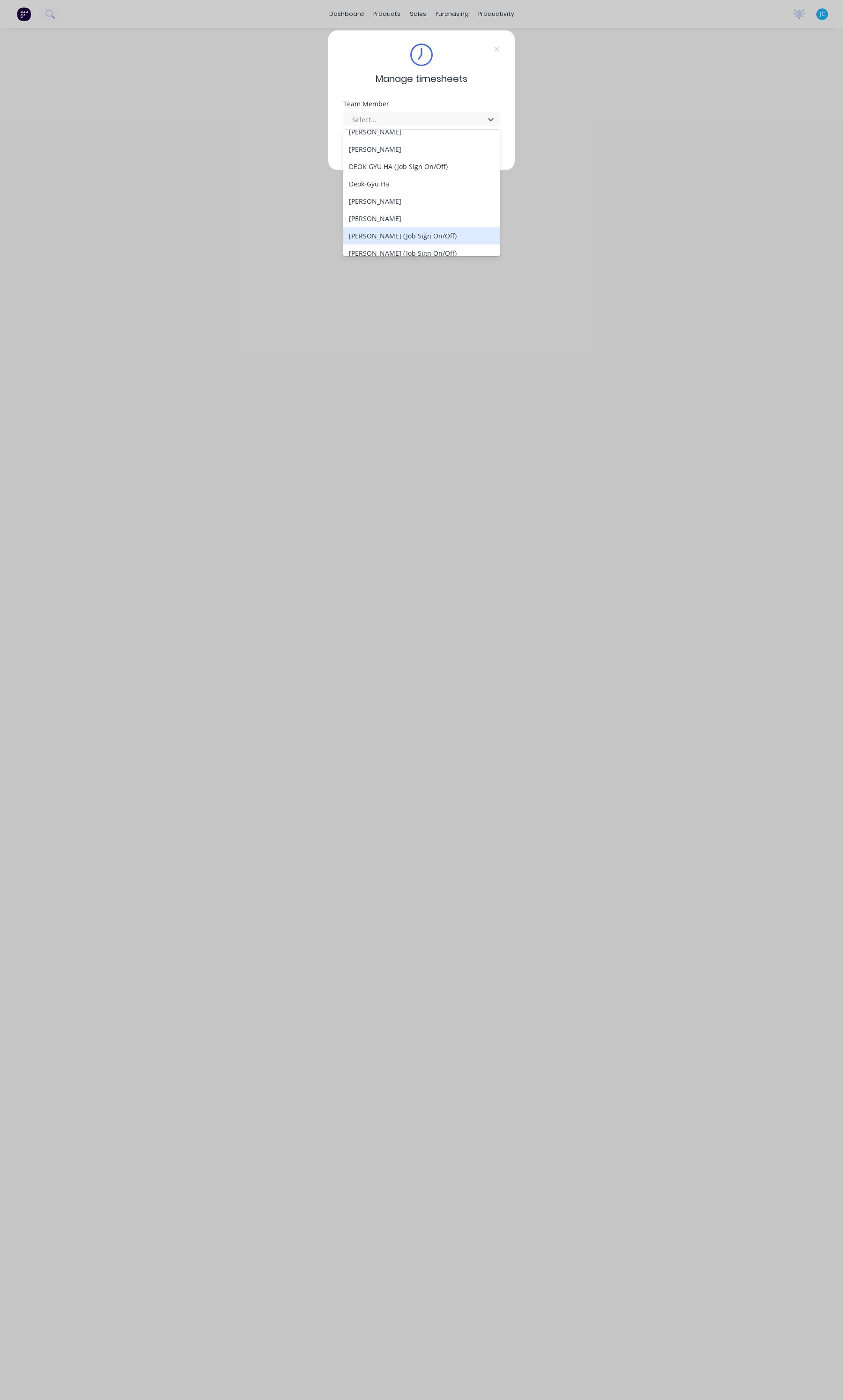
scroll to position [351, 0]
click at [435, 184] on div "[PERSON_NAME]" at bounding box center [422, 188] width 157 height 17
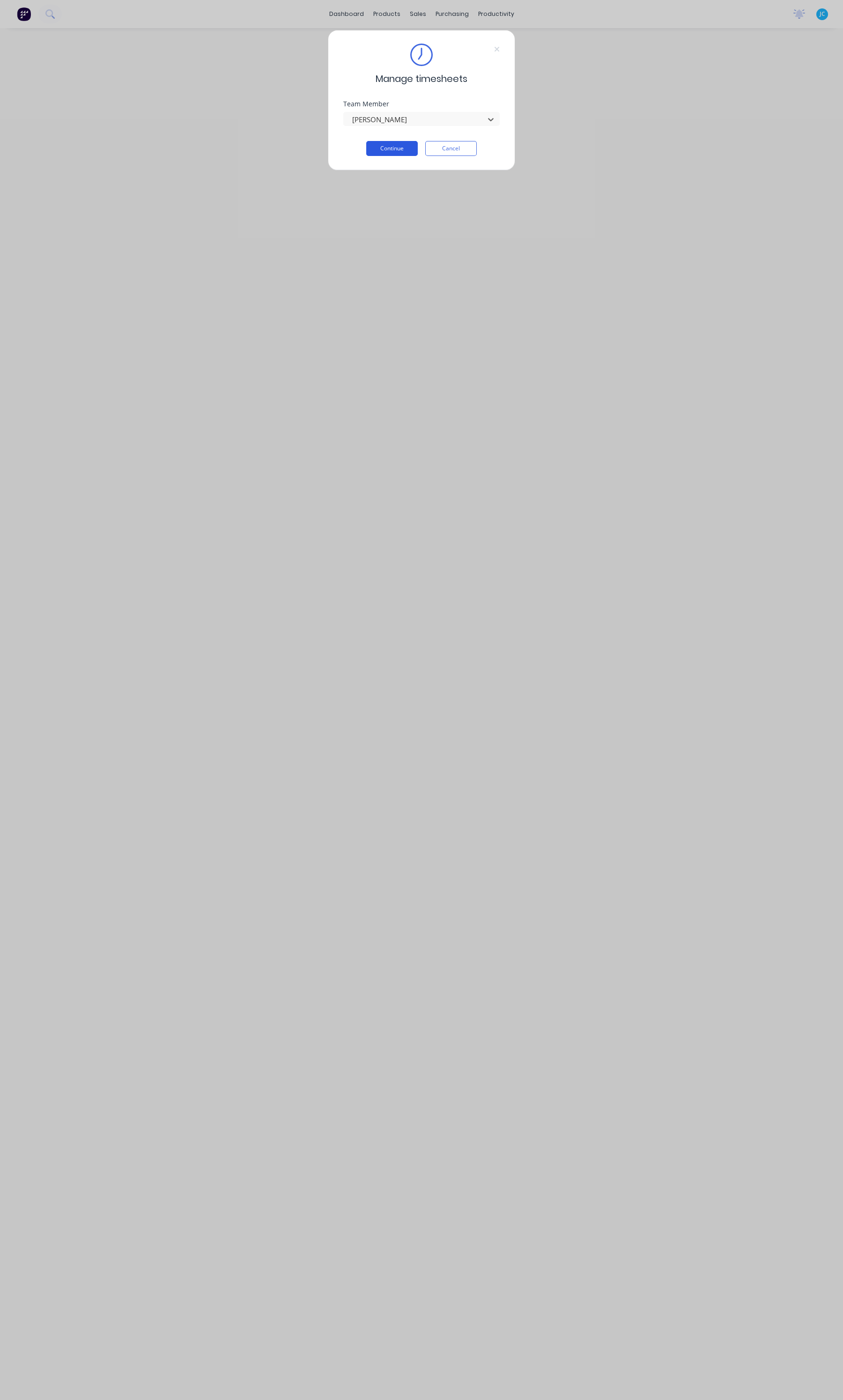
click at [398, 151] on button "Continue" at bounding box center [392, 148] width 52 height 15
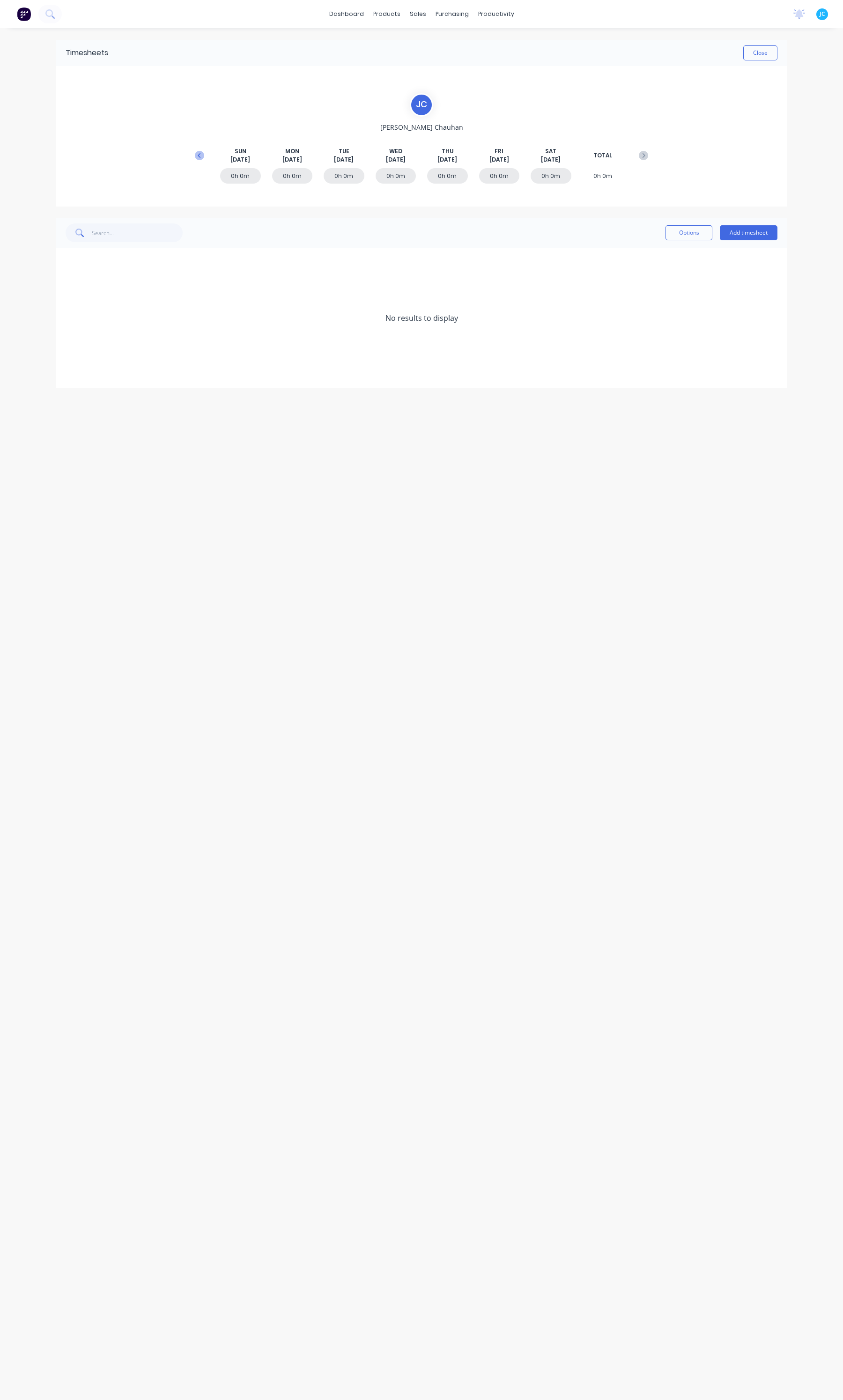
click at [195, 152] on icon at bounding box center [199, 155] width 9 height 9
click at [648, 155] on icon at bounding box center [644, 155] width 9 height 9
click at [304, 177] on div "0h 0m" at bounding box center [292, 176] width 41 height 15
click at [758, 233] on button "Add timesheet" at bounding box center [749, 233] width 58 height 15
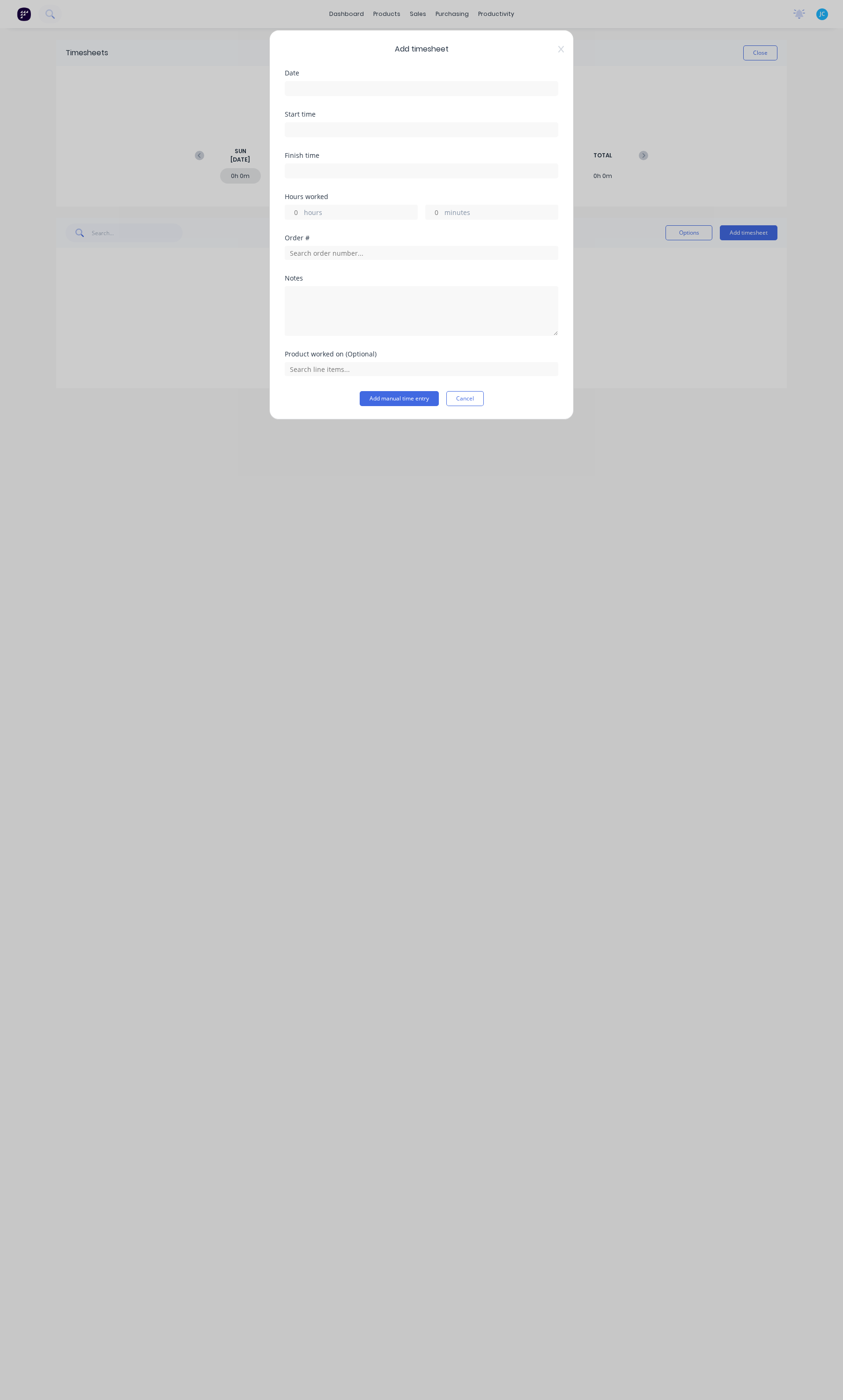
click at [367, 88] on input at bounding box center [422, 89] width 273 height 14
click at [319, 171] on div "11" at bounding box center [317, 172] width 14 height 14
type input "[DATE]"
click at [319, 124] on input at bounding box center [422, 130] width 273 height 14
click at [307, 228] on div "07" at bounding box center [304, 227] width 23 height 16
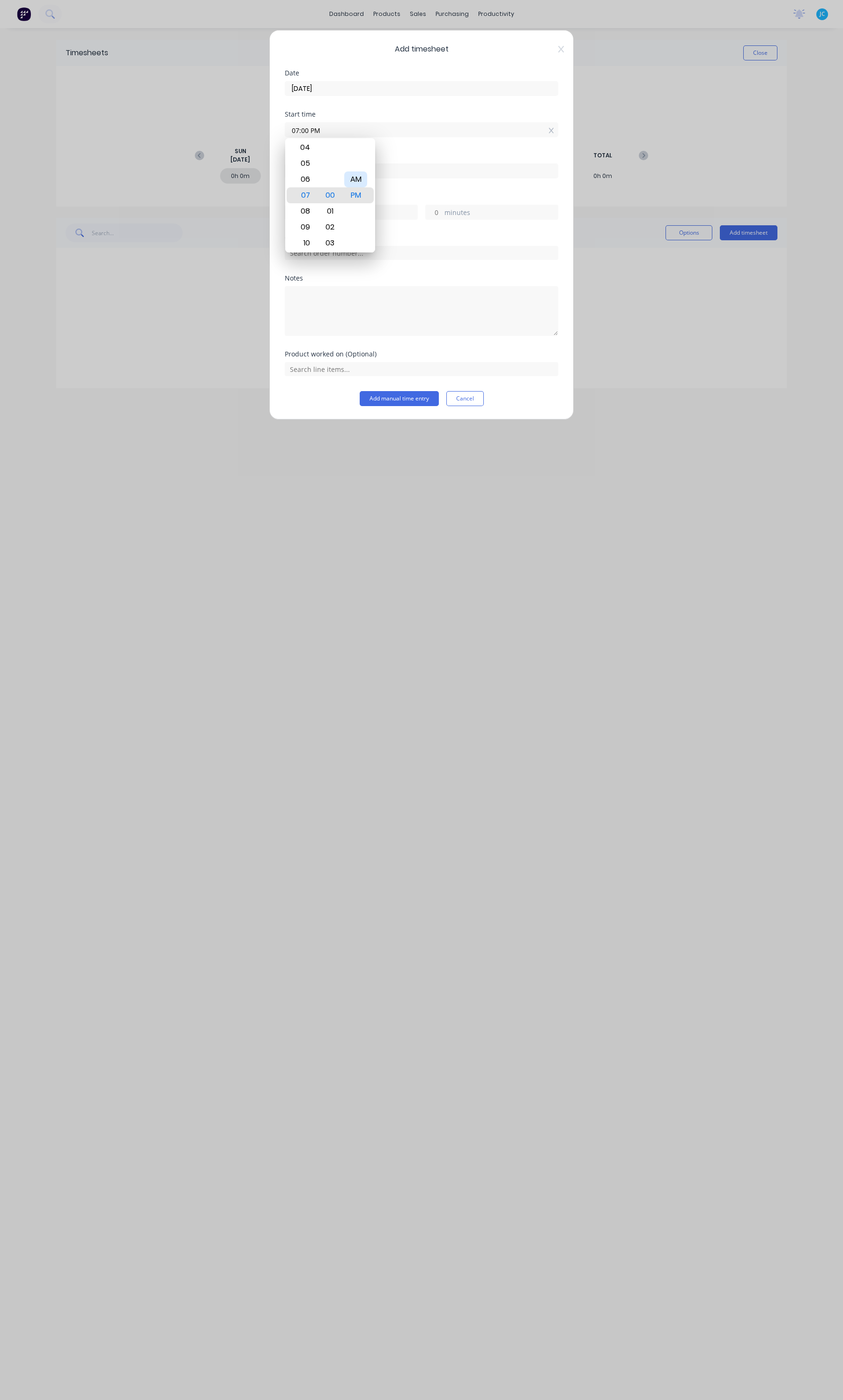
click at [358, 180] on div "AM" at bounding box center [355, 179] width 23 height 16
type input "07:00 AM"
click at [442, 224] on div "Hours worked hours minutes" at bounding box center [421, 214] width 273 height 41
click at [344, 171] on input at bounding box center [422, 171] width 273 height 14
type input "03:44 PM"
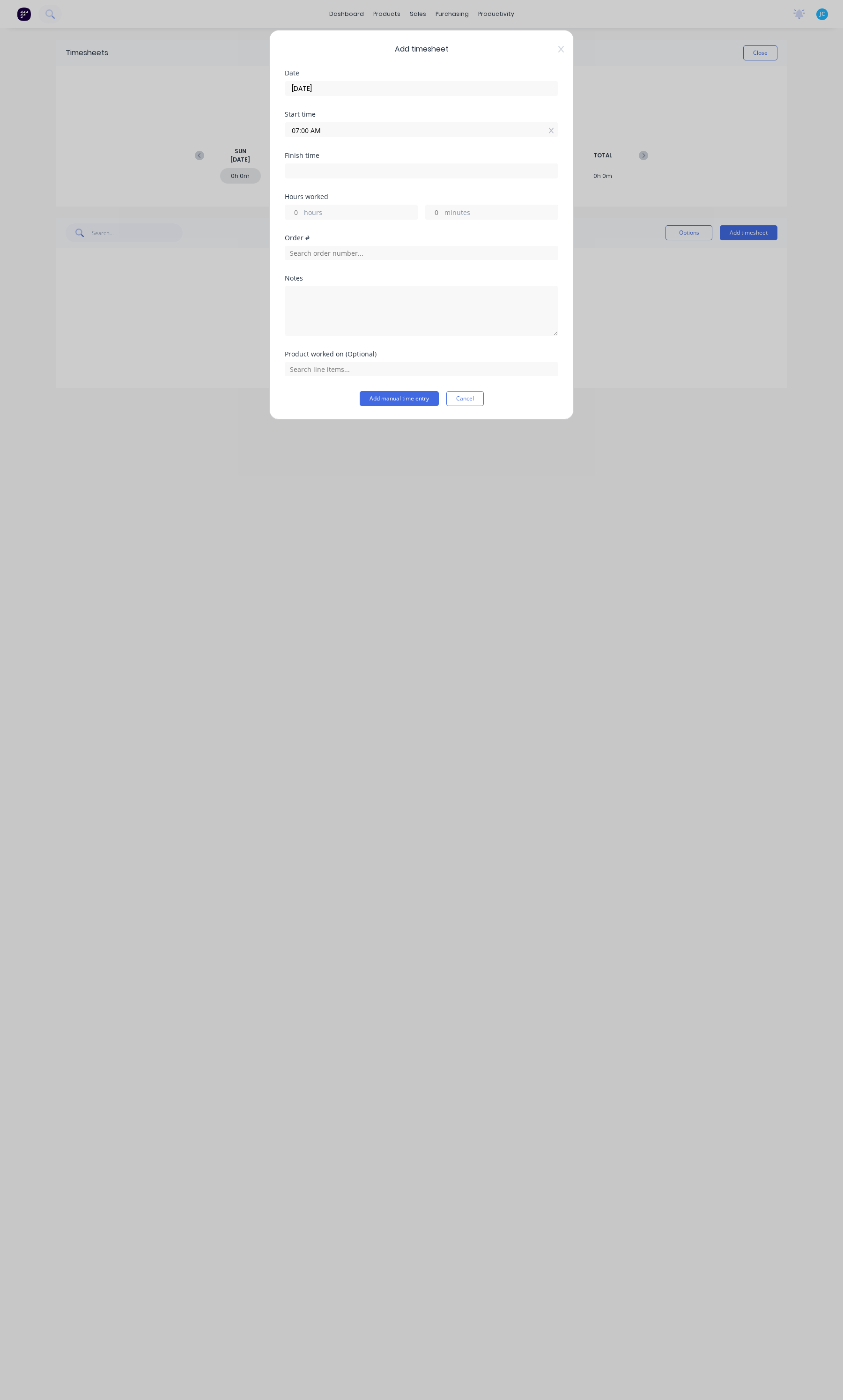
type input "8"
type input "44"
click at [330, 253] on div "45" at bounding box center [330, 252] width 23 height 16
type input "03:45 PM"
type input "45"
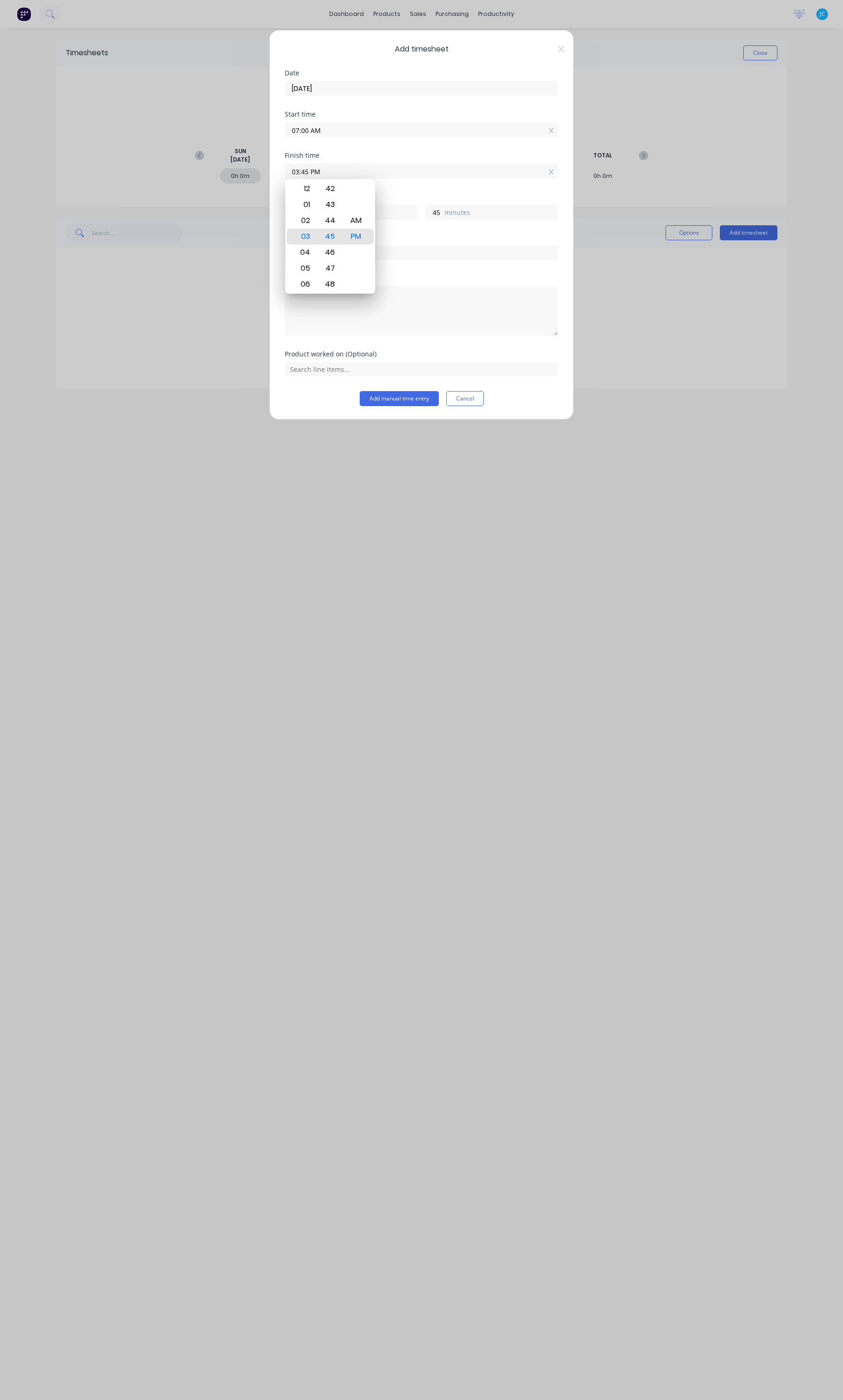
click at [417, 238] on div "Order #" at bounding box center [421, 238] width 273 height 7
click at [397, 398] on button "Add manual time entry" at bounding box center [399, 399] width 79 height 15
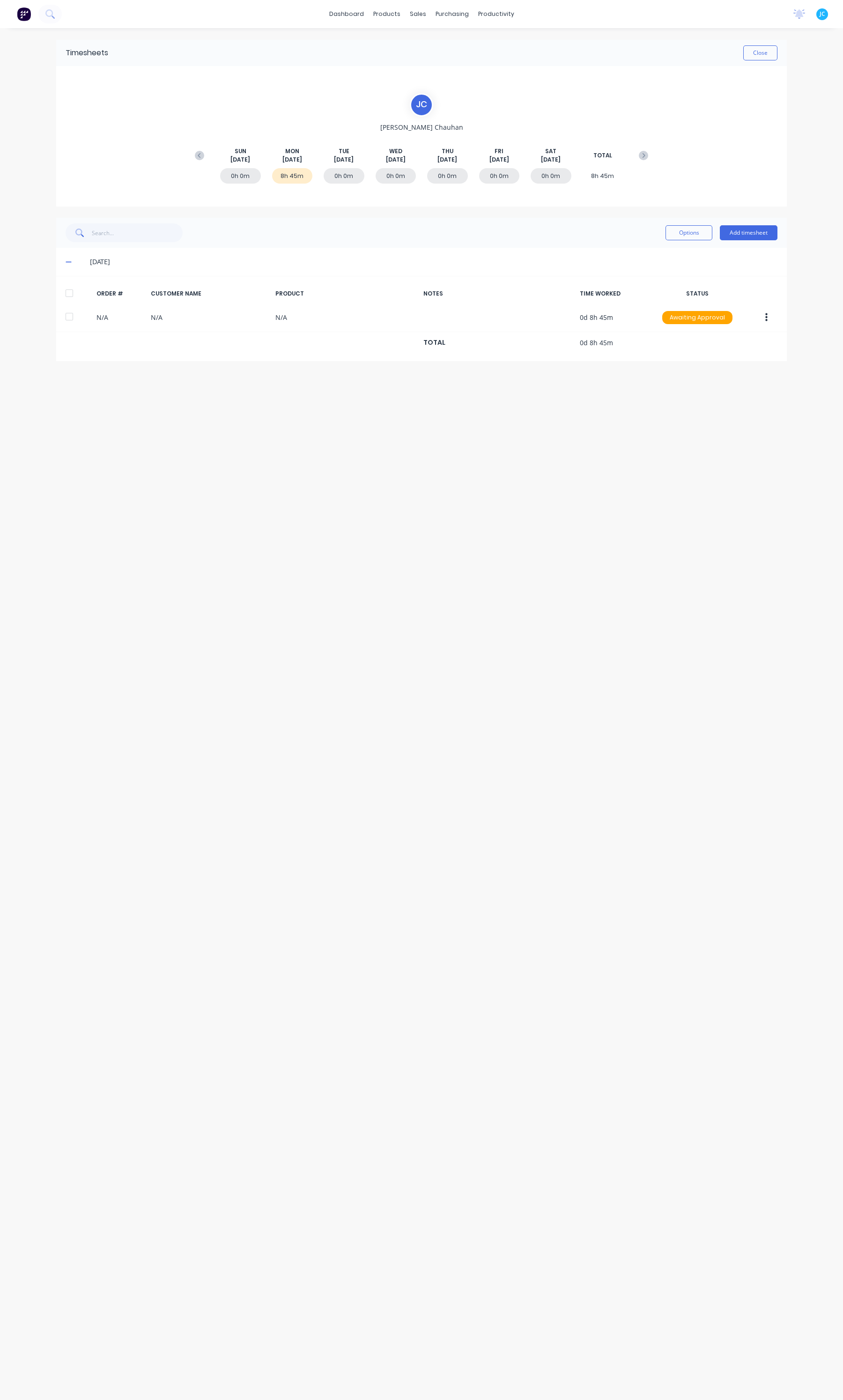
click at [398, 395] on div "Timesheets Close [PERSON_NAME] [DATE] [DATE] [DATE] [DATE] [DATE] [DATE] [DATE]…" at bounding box center [421, 705] width 750 height 1353
click at [478, 440] on div "Timesheets Close [PERSON_NAME] [DATE] [DATE] [DATE] [DATE] [DATE] [DATE] [DATE]…" at bounding box center [421, 705] width 750 height 1353
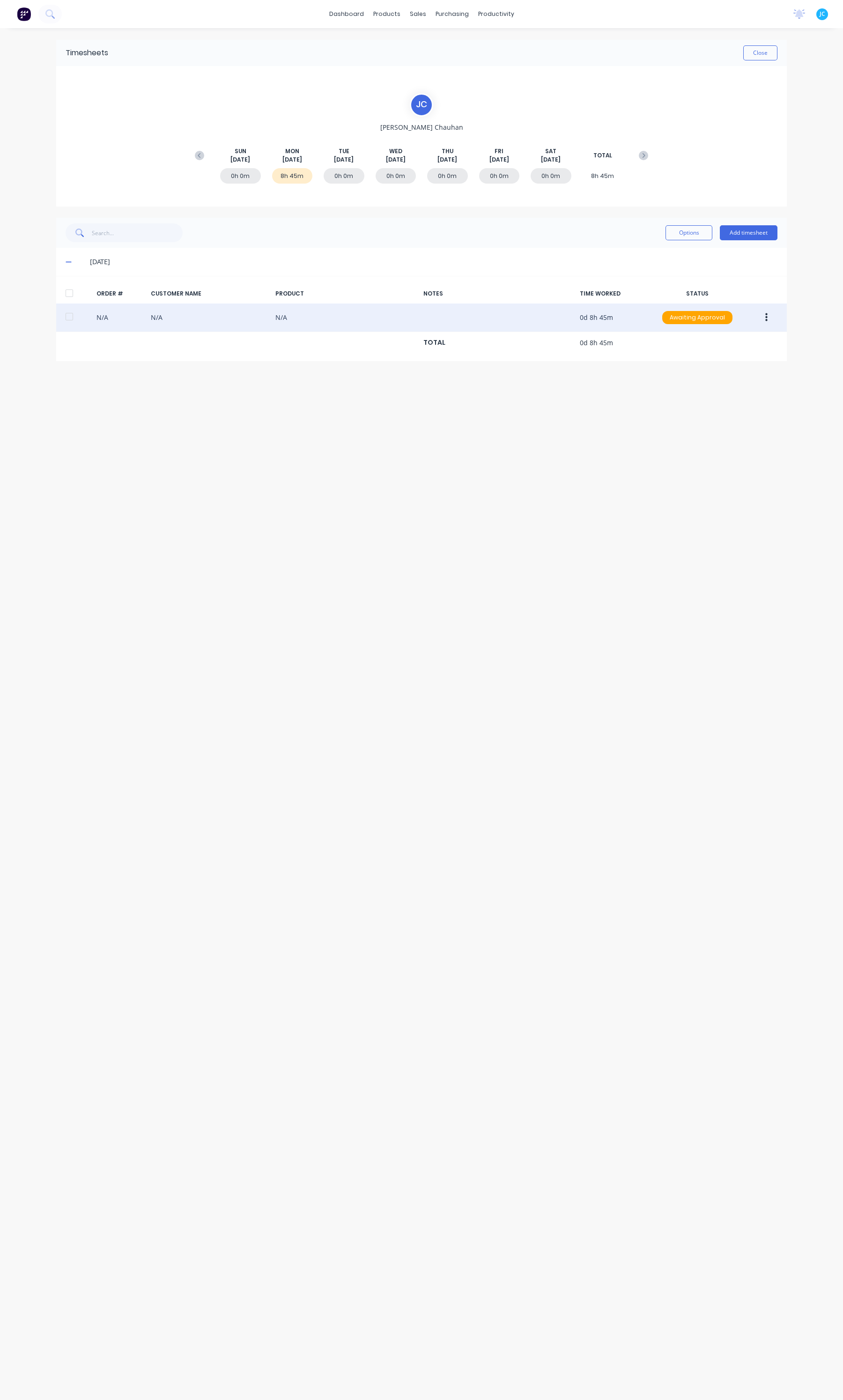
click at [763, 314] on button "button" at bounding box center [766, 317] width 22 height 17
click at [736, 341] on div "Delete" at bounding box center [733, 342] width 72 height 14
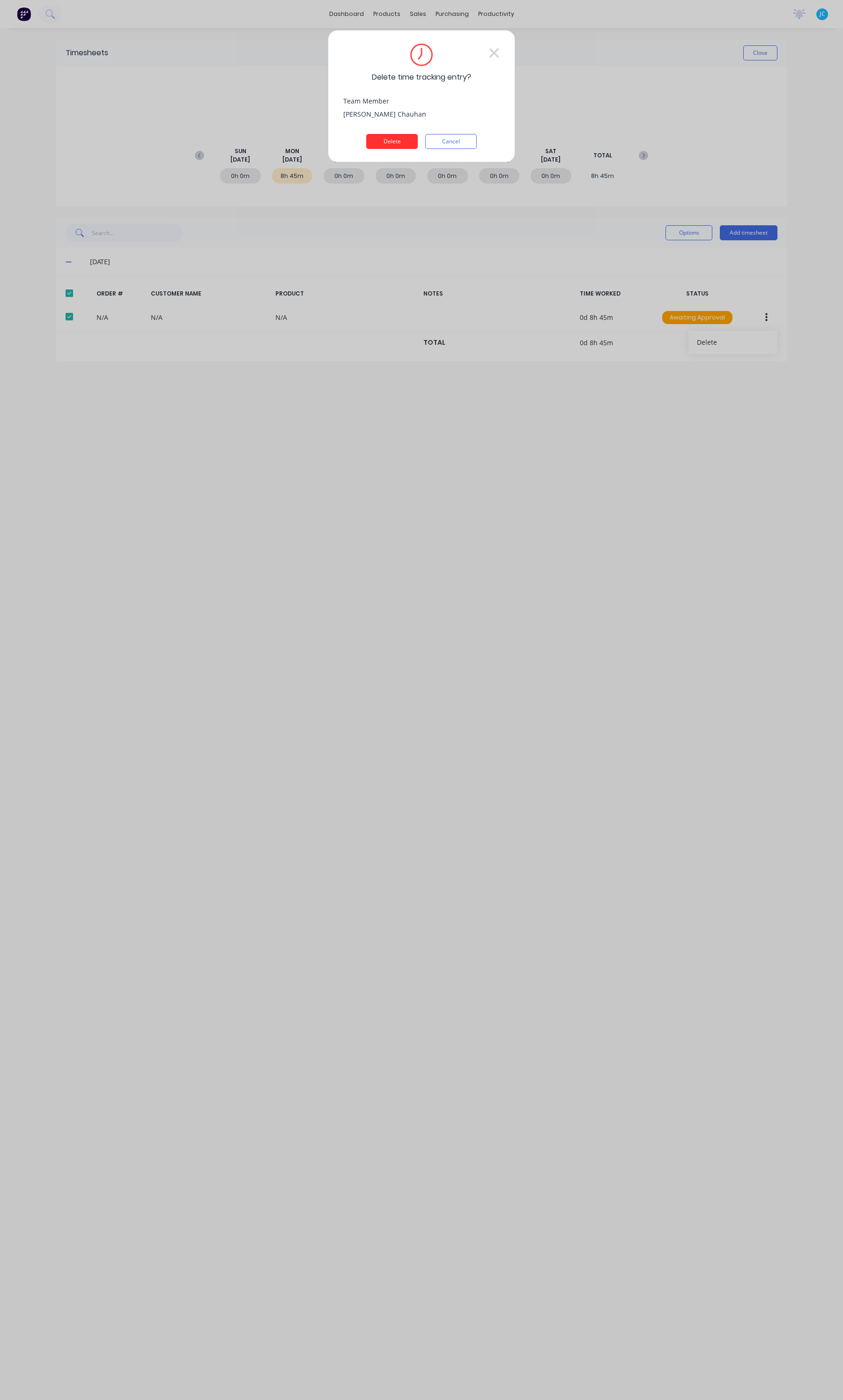
click at [392, 145] on button "Delete" at bounding box center [392, 141] width 52 height 15
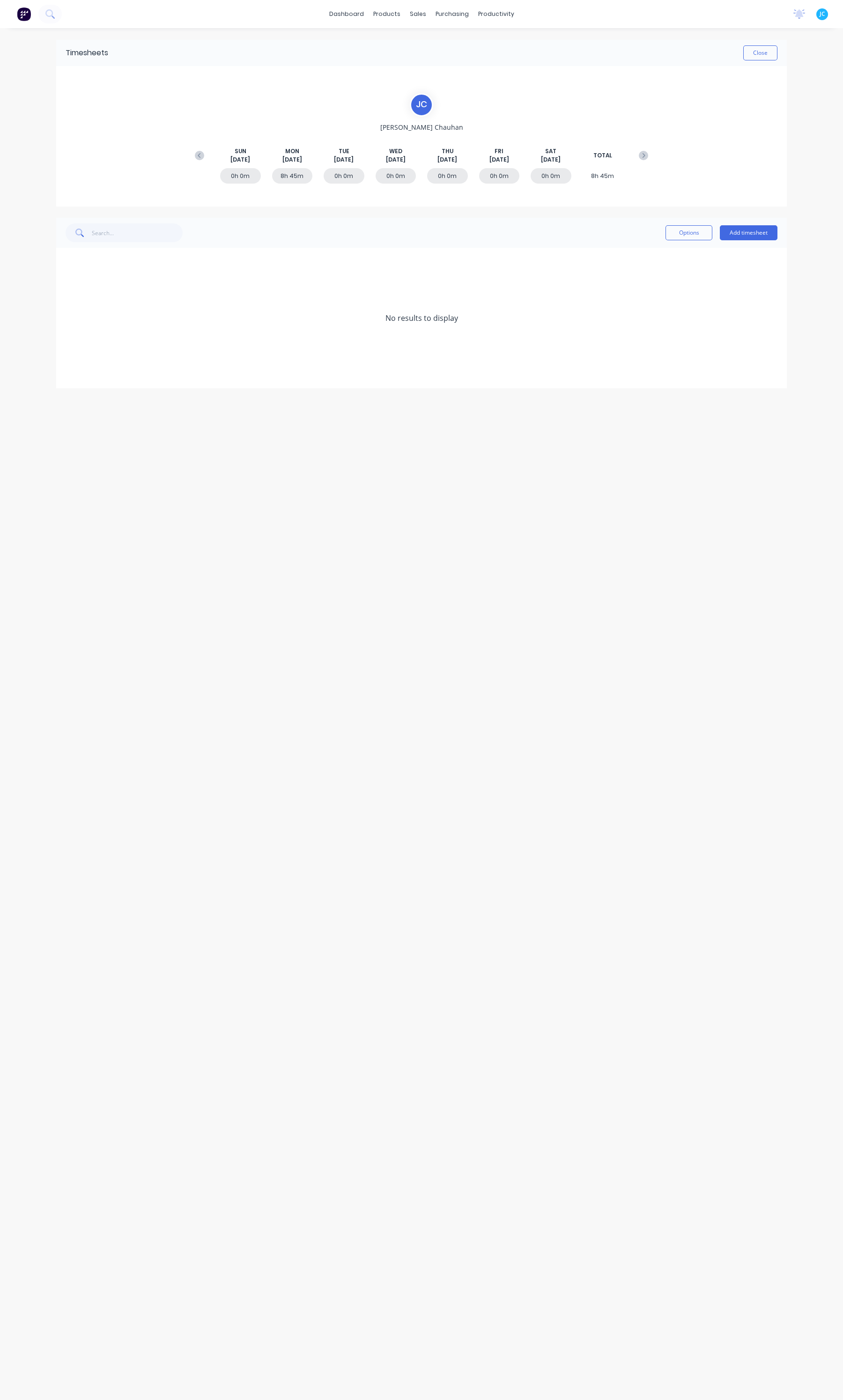
click at [251, 295] on div "No results to display" at bounding box center [421, 318] width 730 height 141
click at [293, 177] on div "8h 45m" at bounding box center [292, 176] width 41 height 15
click at [292, 173] on div "8h 45m" at bounding box center [292, 176] width 41 height 15
click at [198, 151] on icon at bounding box center [199, 155] width 9 height 9
click at [642, 155] on icon at bounding box center [644, 155] width 9 height 9
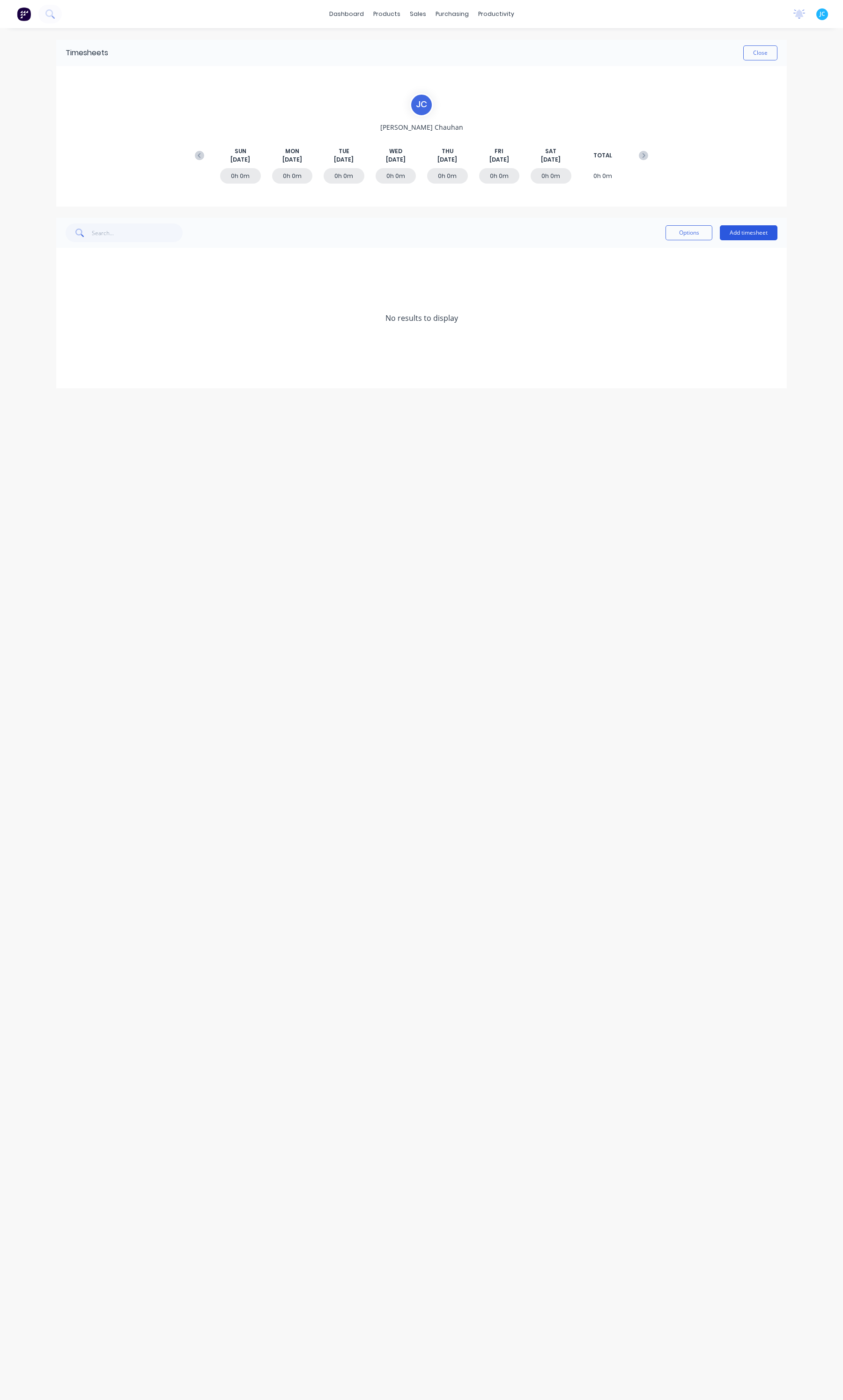
click at [736, 232] on button "Add timesheet" at bounding box center [749, 233] width 58 height 15
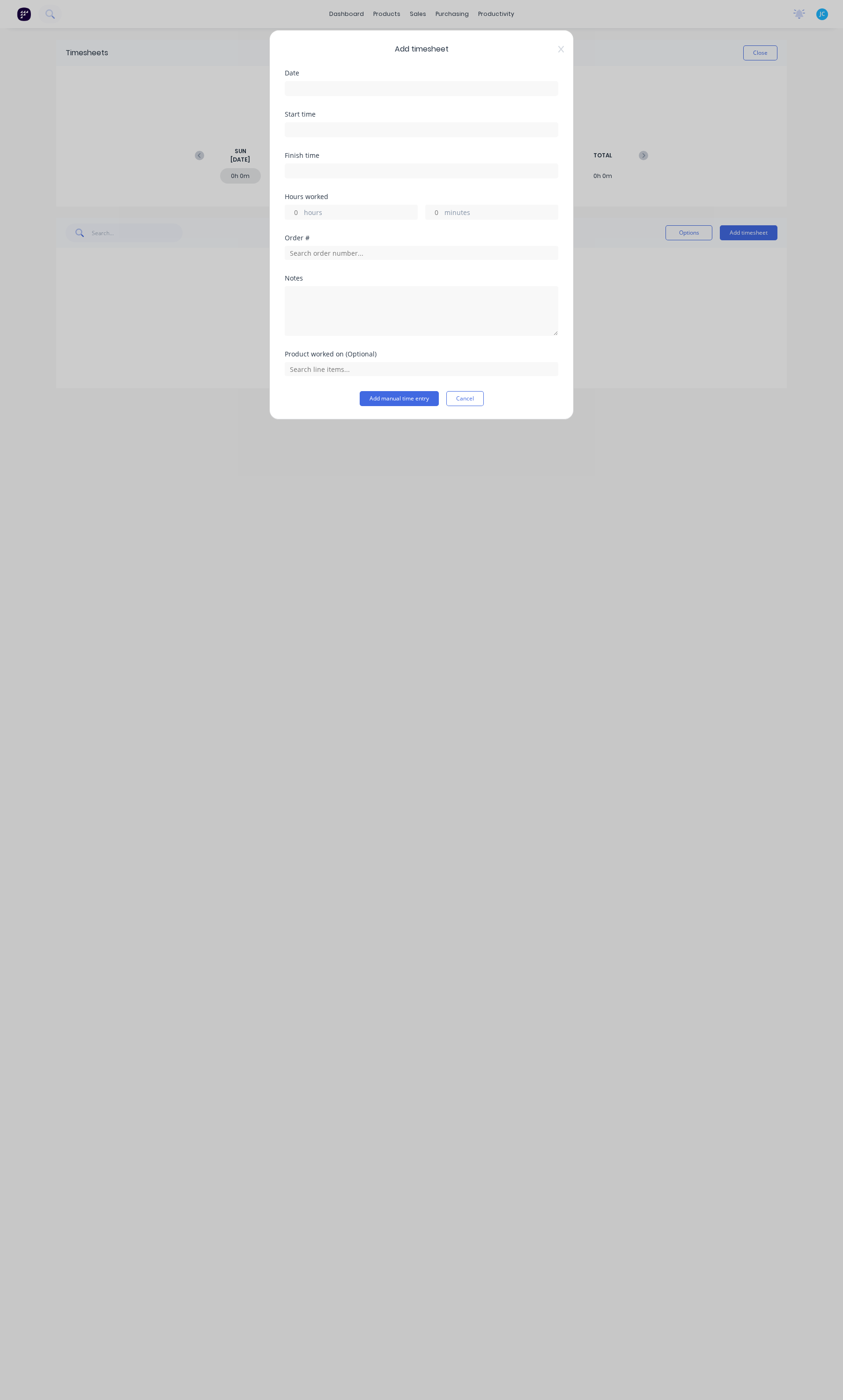
click at [364, 90] on input at bounding box center [422, 89] width 273 height 14
click at [319, 169] on div "11" at bounding box center [317, 172] width 14 height 14
type input "[DATE]"
click at [330, 126] on input at bounding box center [422, 130] width 273 height 14
click at [307, 210] on div "07" at bounding box center [304, 211] width 23 height 16
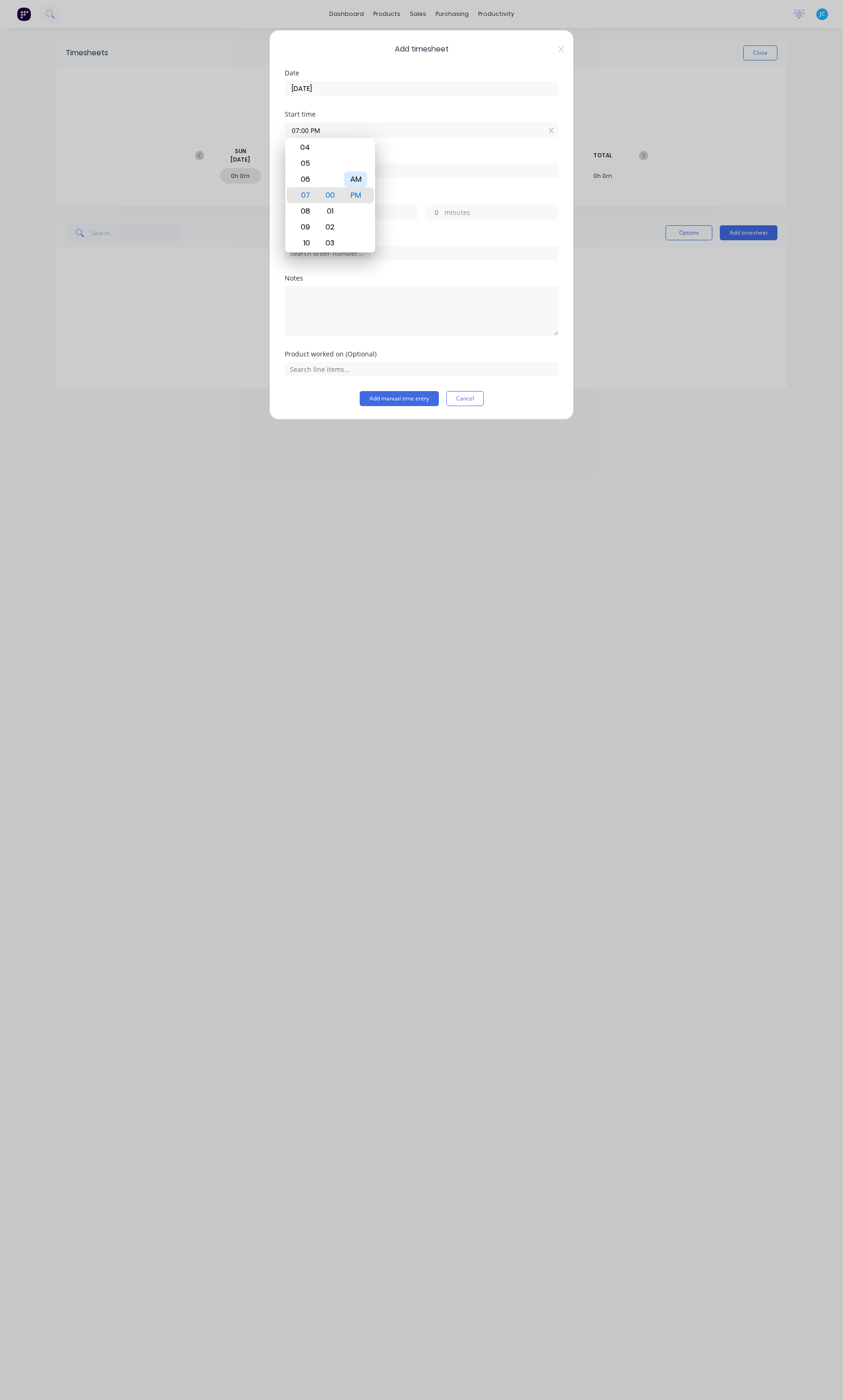
click at [364, 179] on div "AM" at bounding box center [355, 179] width 23 height 16
type input "07:00 AM"
click at [467, 182] on div "Finish time" at bounding box center [421, 173] width 273 height 41
click at [363, 165] on input at bounding box center [422, 171] width 273 height 14
type input "03:49 PM"
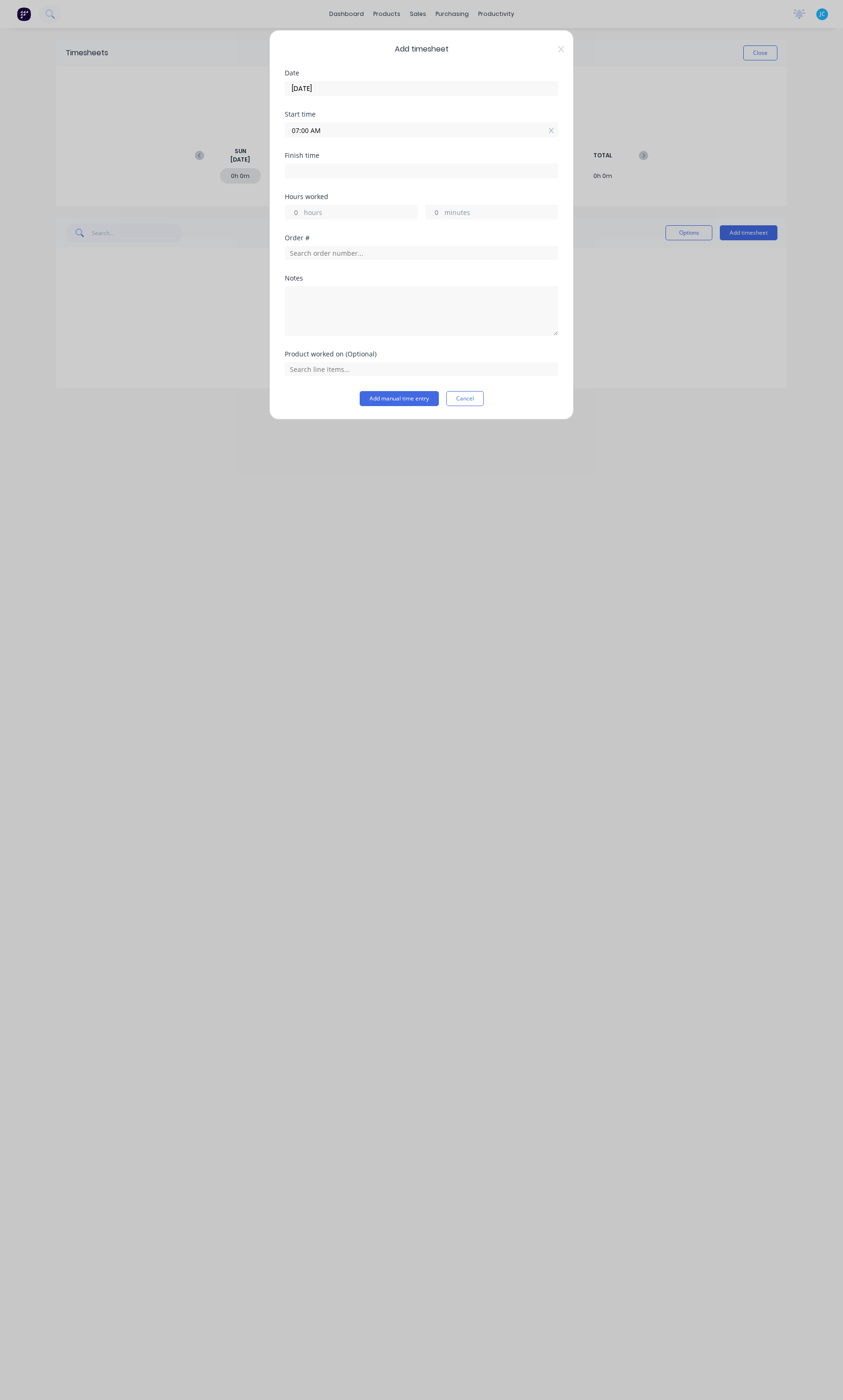
type input "8"
type input "49"
type input "03:48 PM"
type input "48"
click at [330, 268] on div "50" at bounding box center [330, 268] width 23 height 16
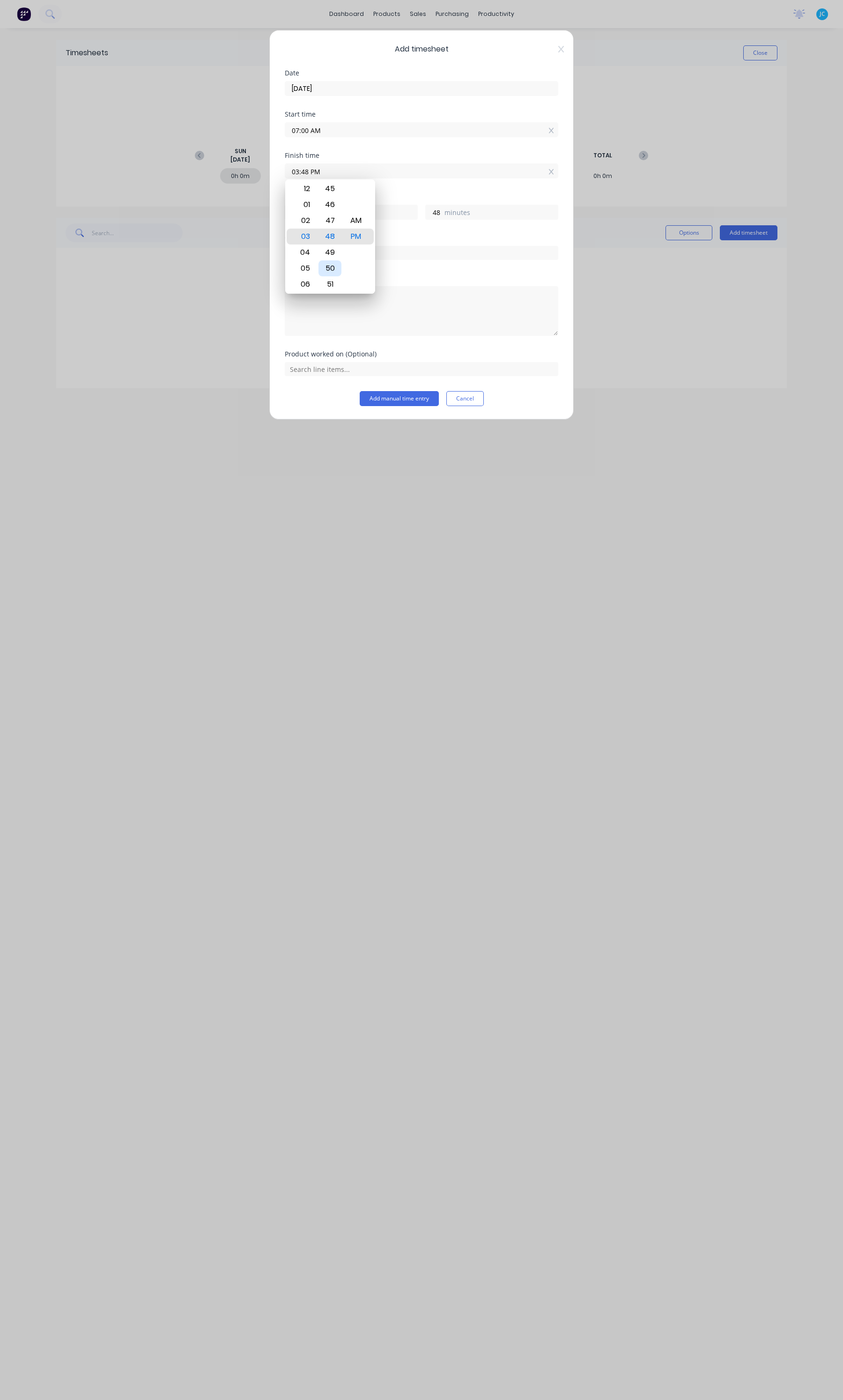
type input "03:50 PM"
type input "50"
click at [456, 170] on input "03:50 PM" at bounding box center [422, 171] width 273 height 14
click at [402, 391] on button "Add manual time entry" at bounding box center [399, 399] width 79 height 15
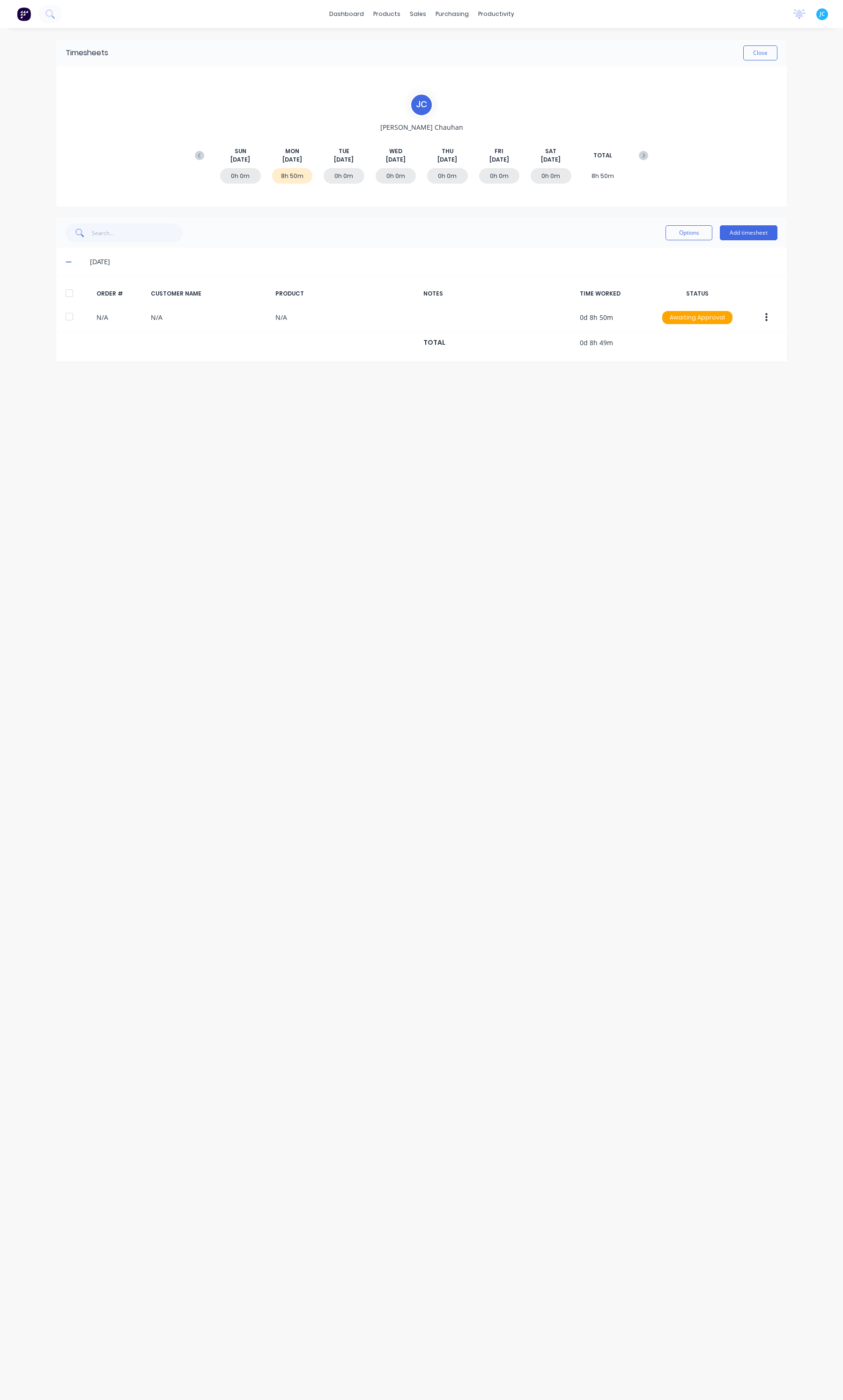
click at [483, 462] on div "Timesheets Close [PERSON_NAME] [DATE] [DATE] [DATE] [DATE] [DATE] [DATE] [DATE]…" at bounding box center [421, 705] width 750 height 1353
click at [833, 176] on div "dashboard products sales purchasing productivity dashboard products Product Cat…" at bounding box center [421, 700] width 843 height 1400
click at [777, 51] on button "Close" at bounding box center [760, 53] width 34 height 15
